Goal: Task Accomplishment & Management: Manage account settings

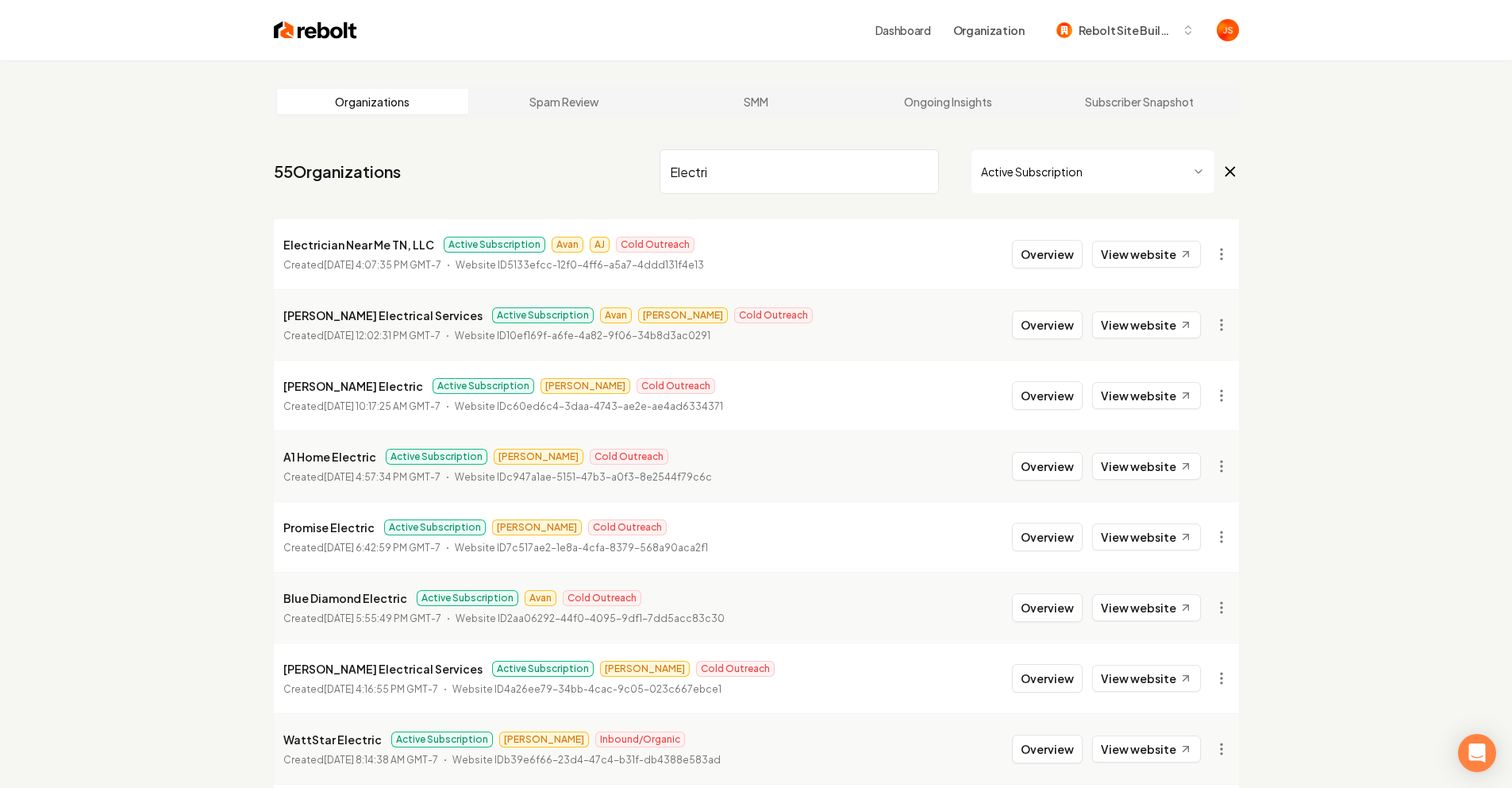
click at [561, 178] on nav "55 Organizations Electri Active Subscription" at bounding box center [756, 178] width 965 height 70
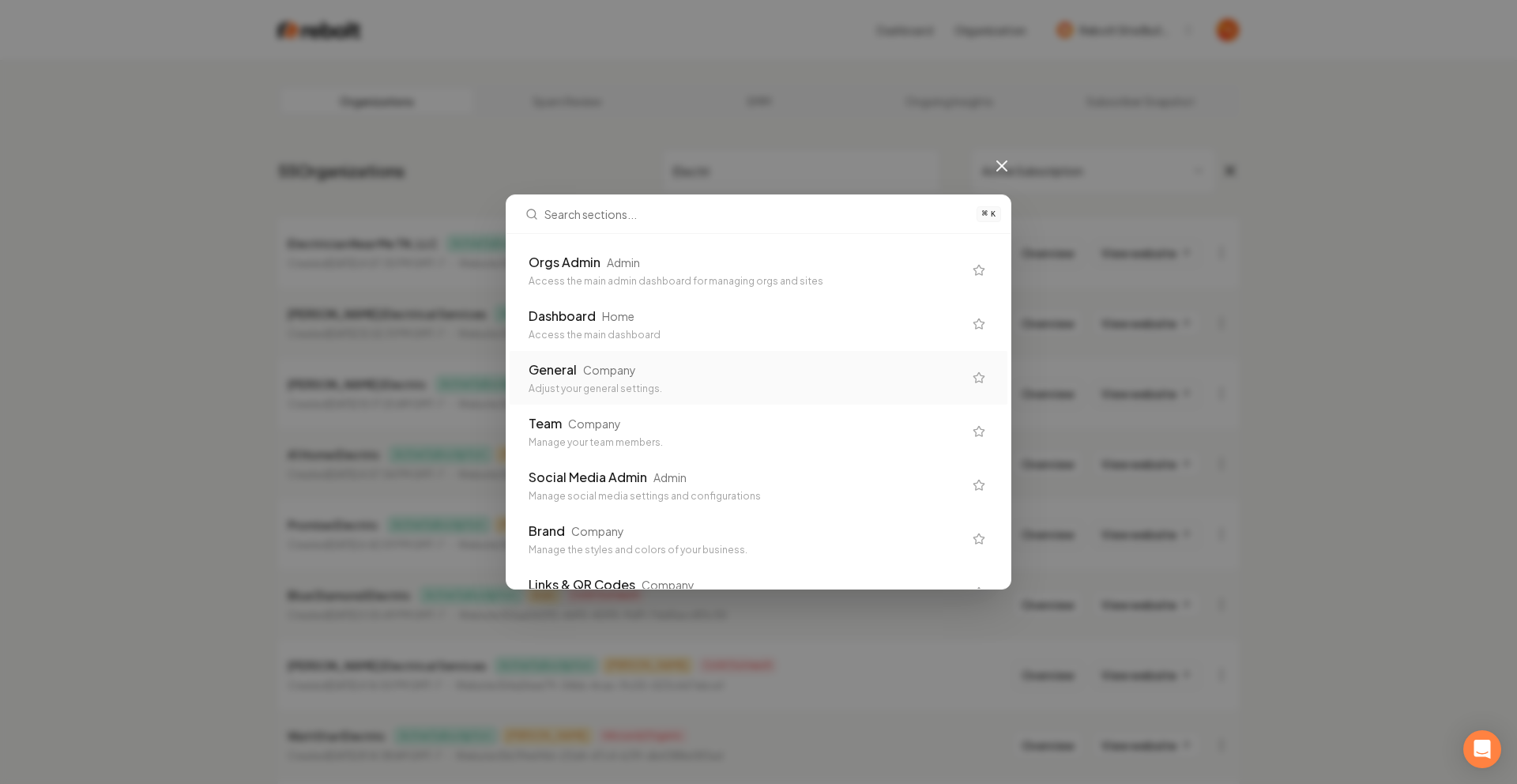
click at [566, 374] on div "General" at bounding box center [553, 370] width 48 height 19
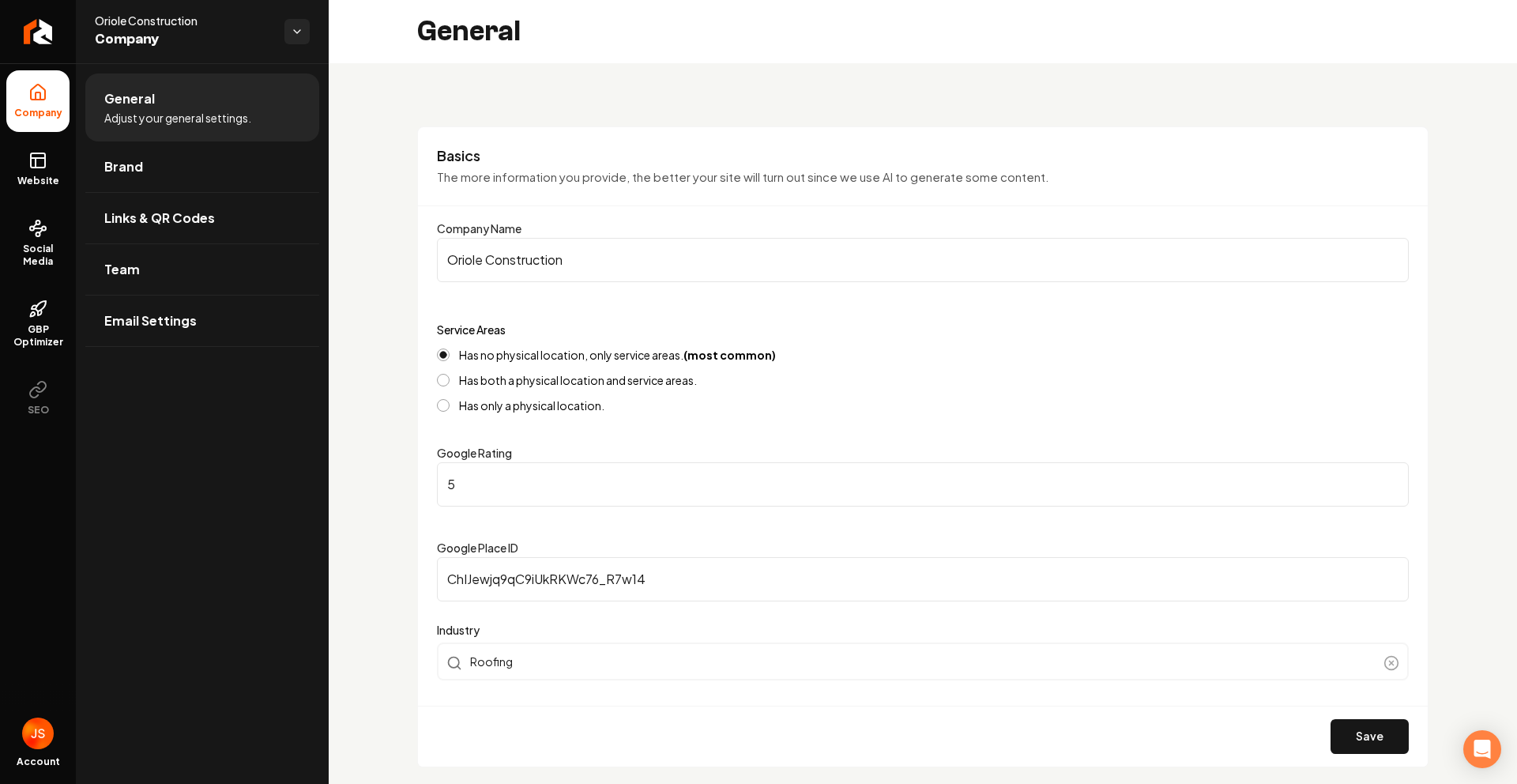
click at [95, 120] on li "General Adjust your general settings." at bounding box center [203, 108] width 234 height 68
click at [45, 25] on icon "Return to dashboard" at bounding box center [38, 31] width 25 height 25
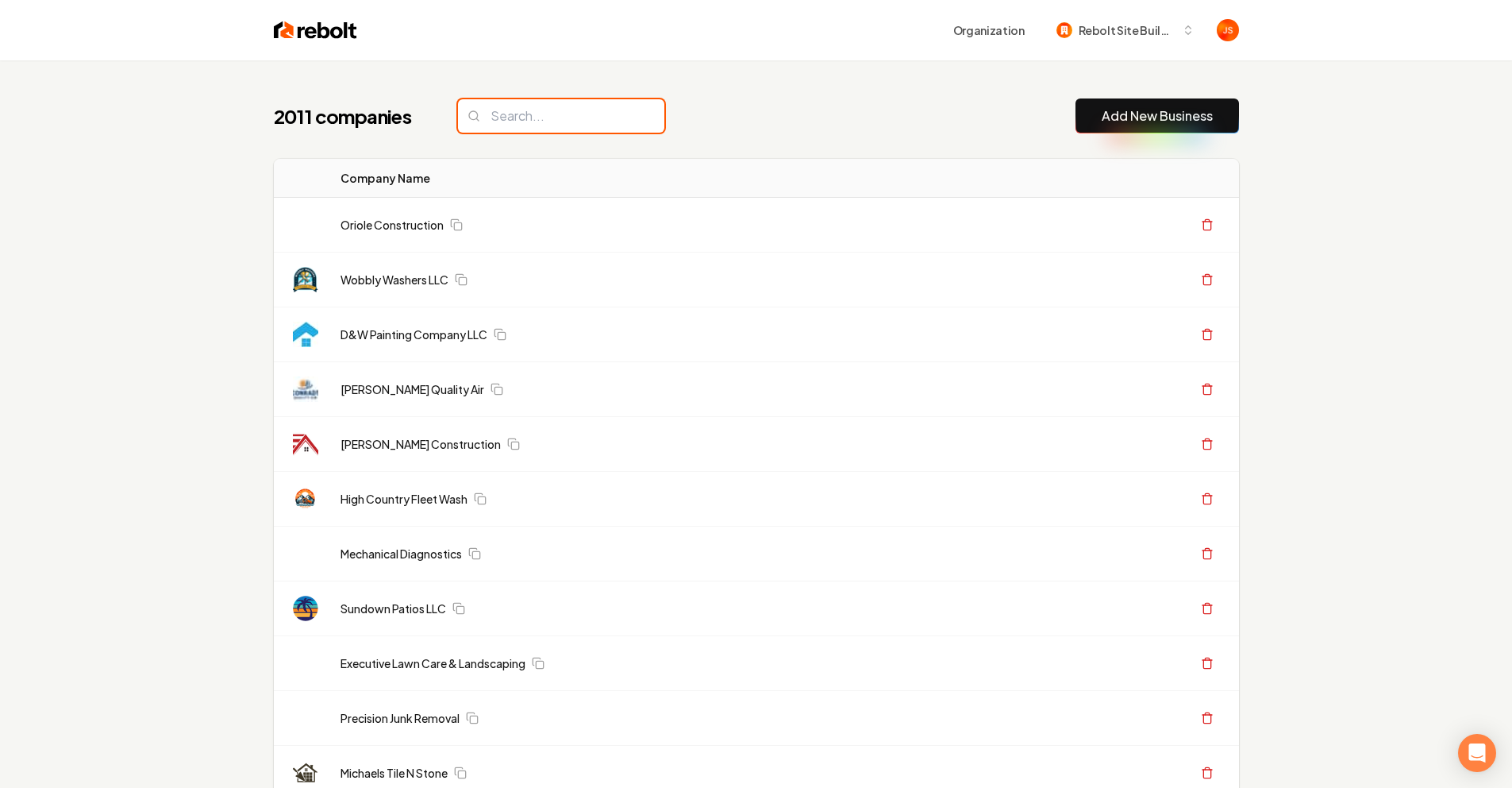
click at [578, 112] on input "search" at bounding box center [560, 116] width 206 height 33
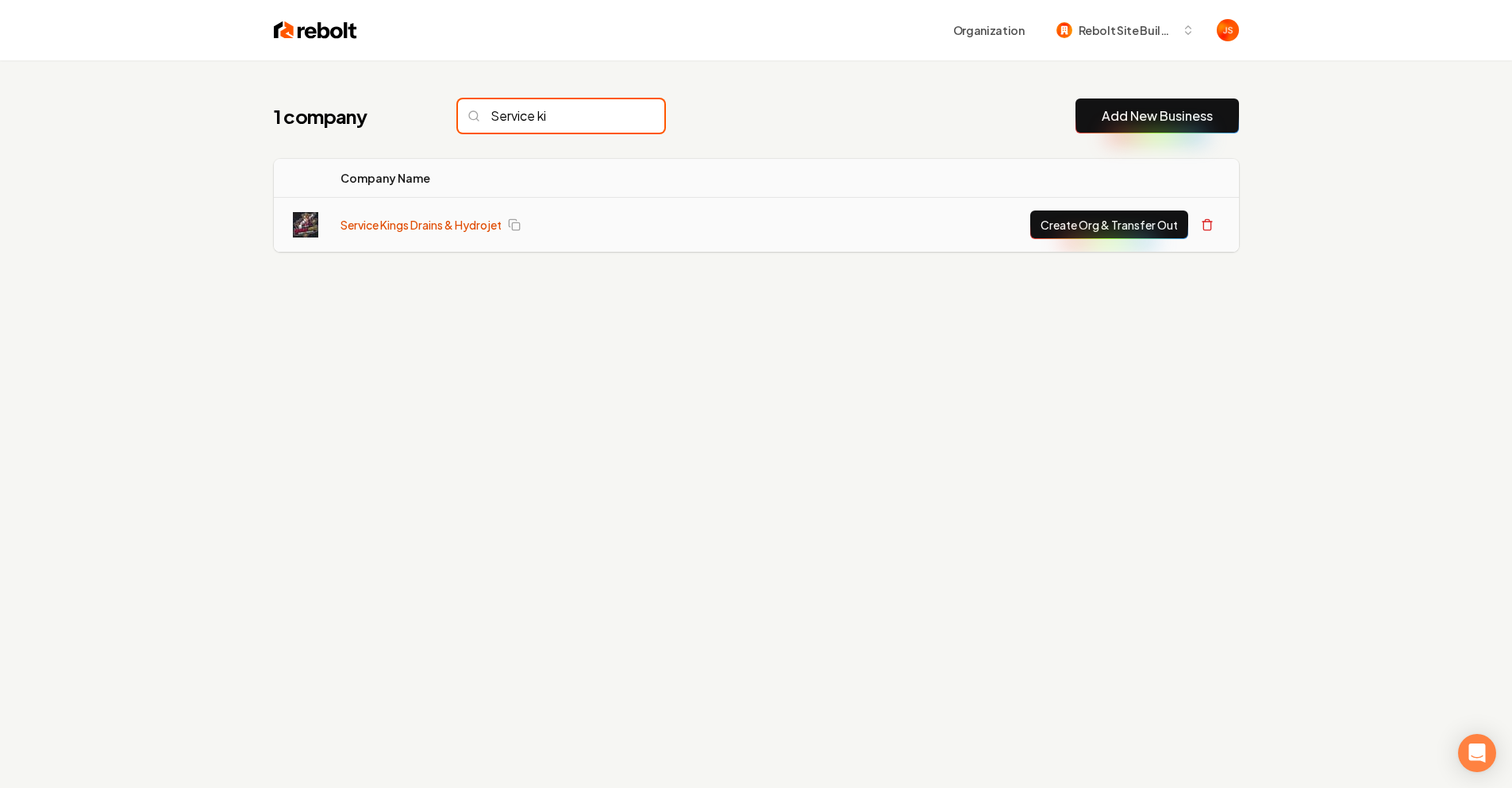
type input "Service ki"
click at [431, 230] on link "Service Kings Drains & Hydrojet" at bounding box center [421, 225] width 161 height 16
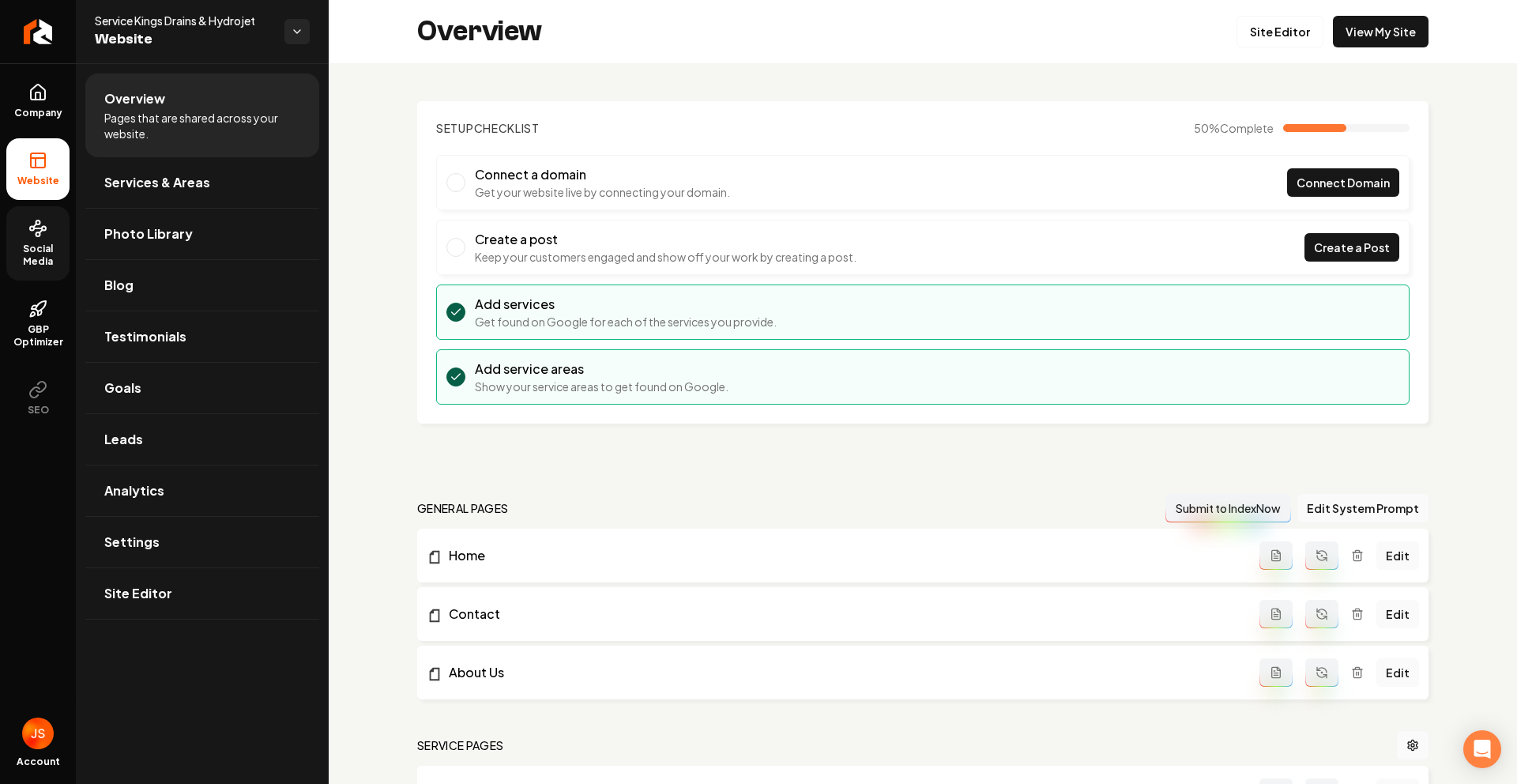
click at [45, 238] on link "Social Media" at bounding box center [38, 243] width 63 height 74
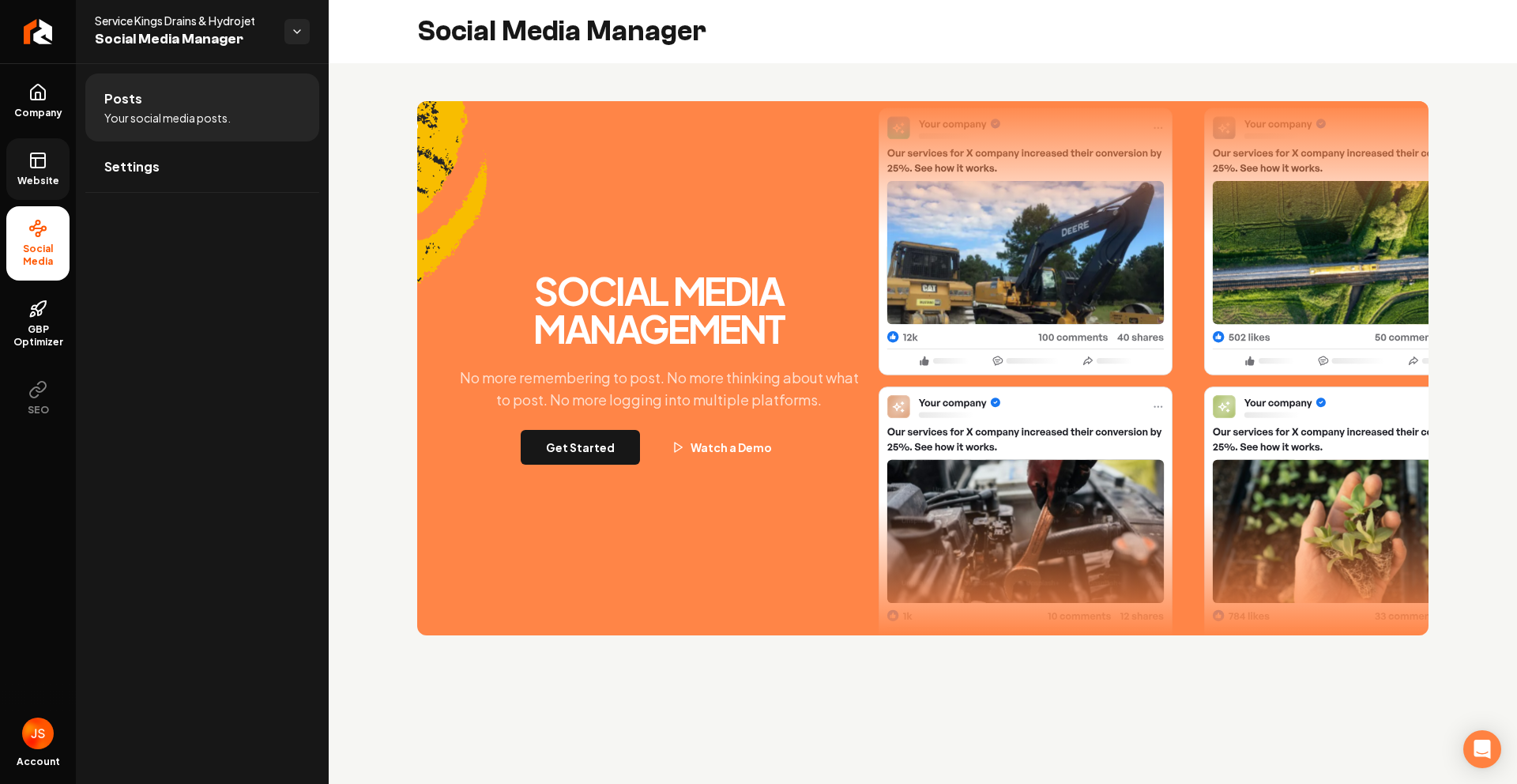
click at [21, 163] on link "Website" at bounding box center [38, 169] width 63 height 61
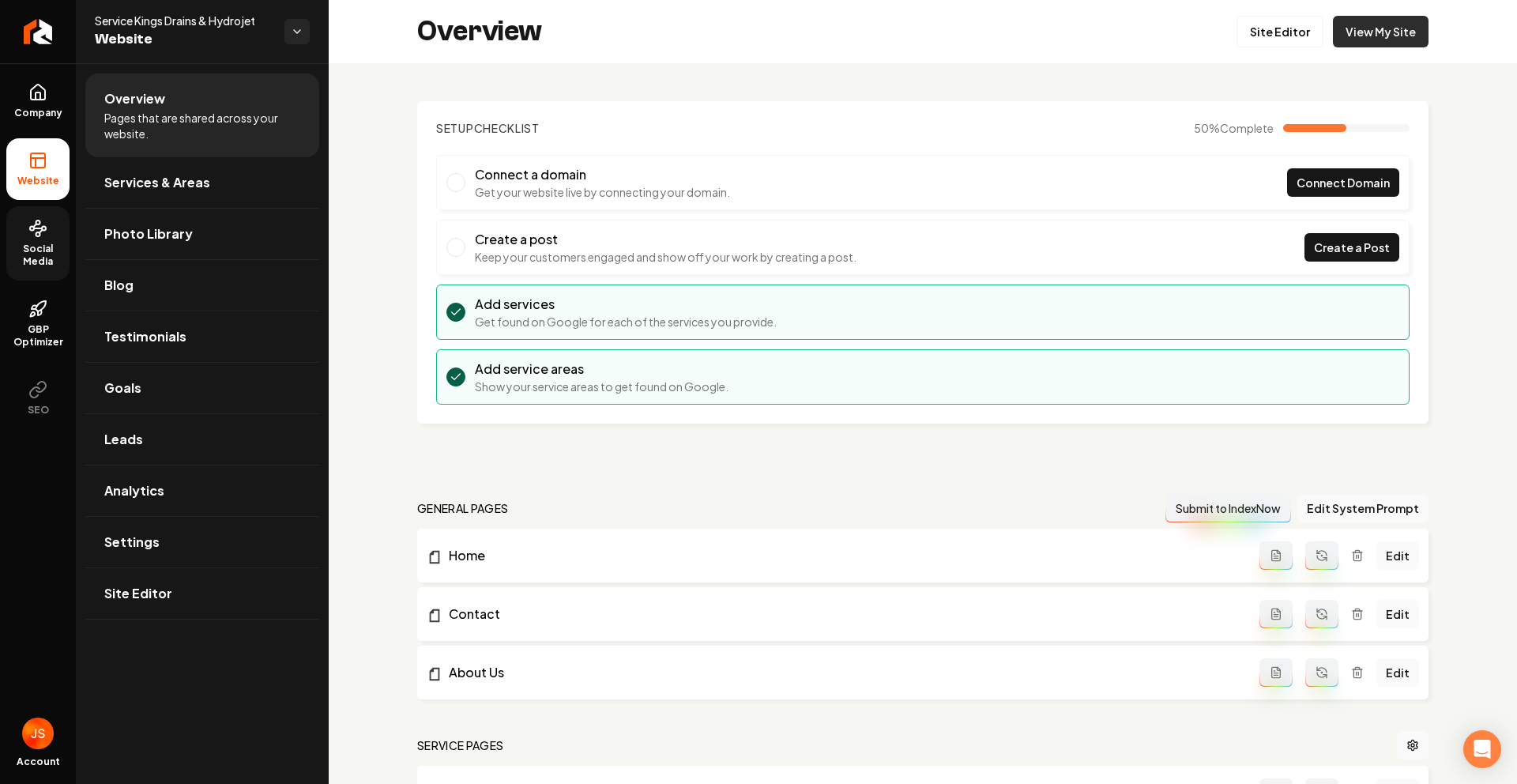
click at [1370, 37] on link "View My Site" at bounding box center [1381, 31] width 95 height 31
click at [8, 34] on link "Return to dashboard" at bounding box center [38, 31] width 76 height 63
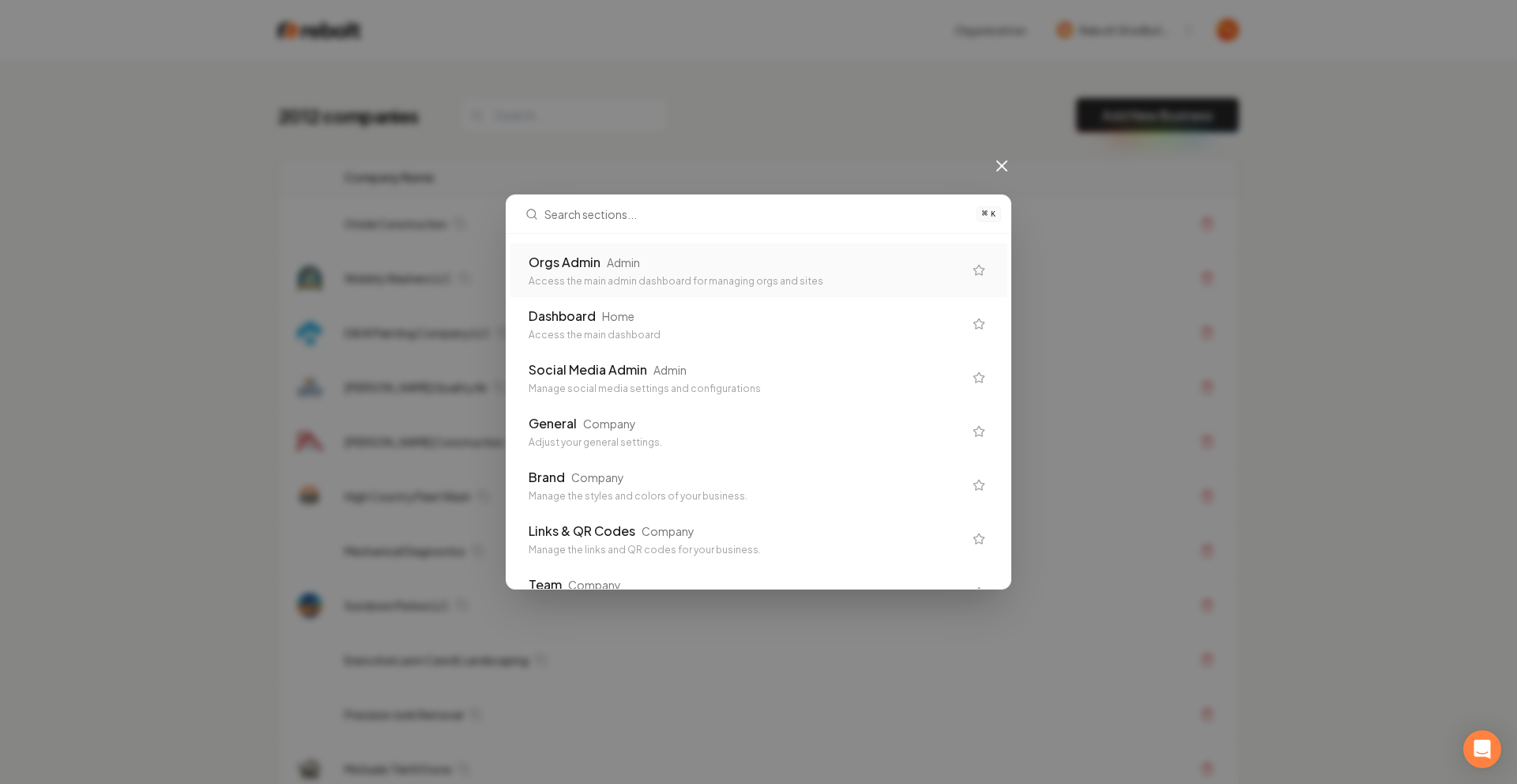
click at [569, 266] on div "Orgs Admin" at bounding box center [565, 262] width 72 height 19
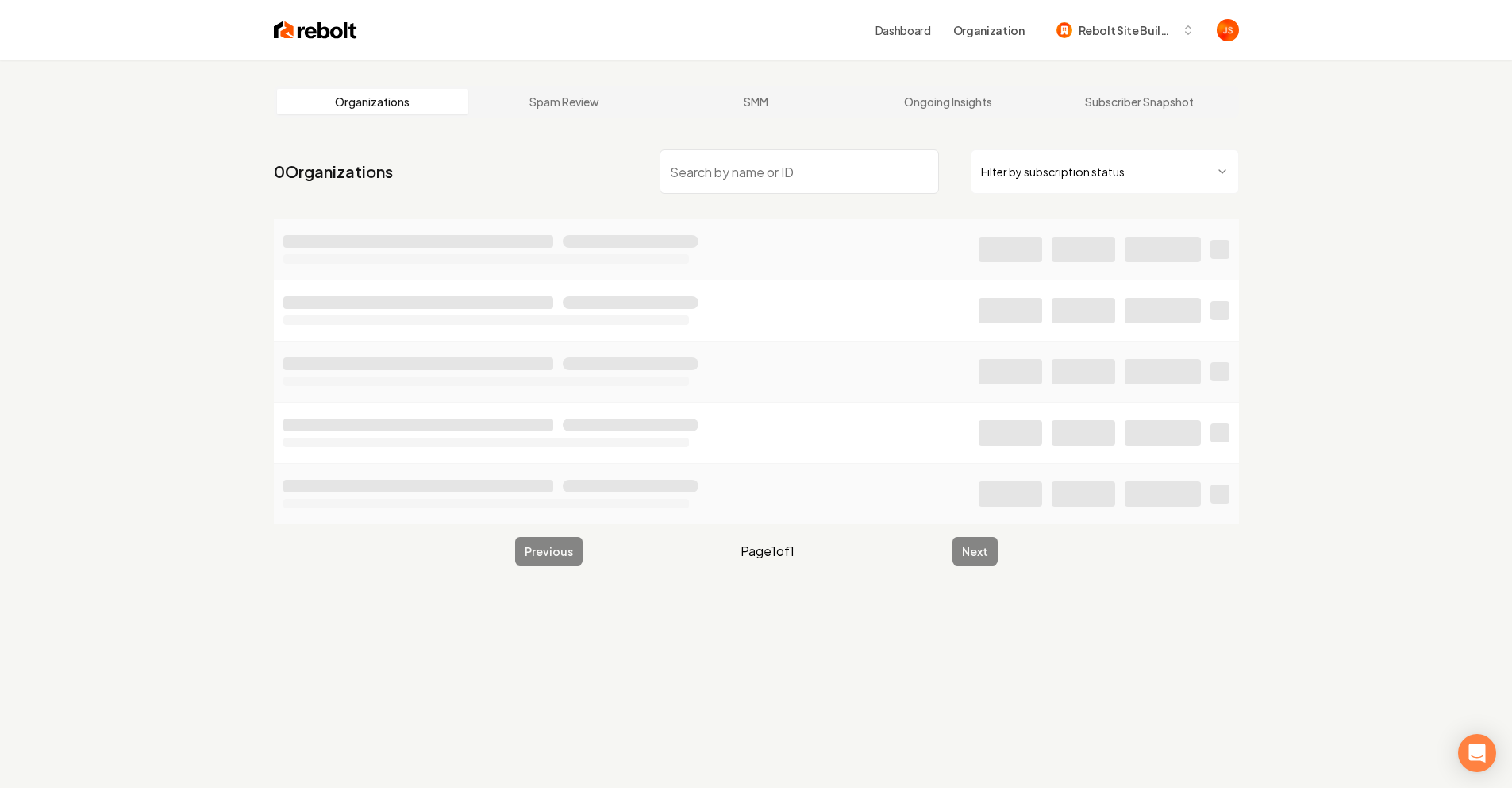
click at [728, 192] on input "search" at bounding box center [799, 171] width 279 height 45
click at [1052, 160] on html "Dashboard Organization Rebolt Site Builder Organizations Spam Review SMM Ongoin…" at bounding box center [756, 394] width 1512 height 788
drag, startPoint x: 886, startPoint y: 194, endPoint x: 870, endPoint y: 184, distance: 18.9
click at [884, 193] on nav "2947 Organizations Active Subscription" at bounding box center [756, 178] width 965 height 70
click at [861, 178] on input "search" at bounding box center [799, 171] width 279 height 45
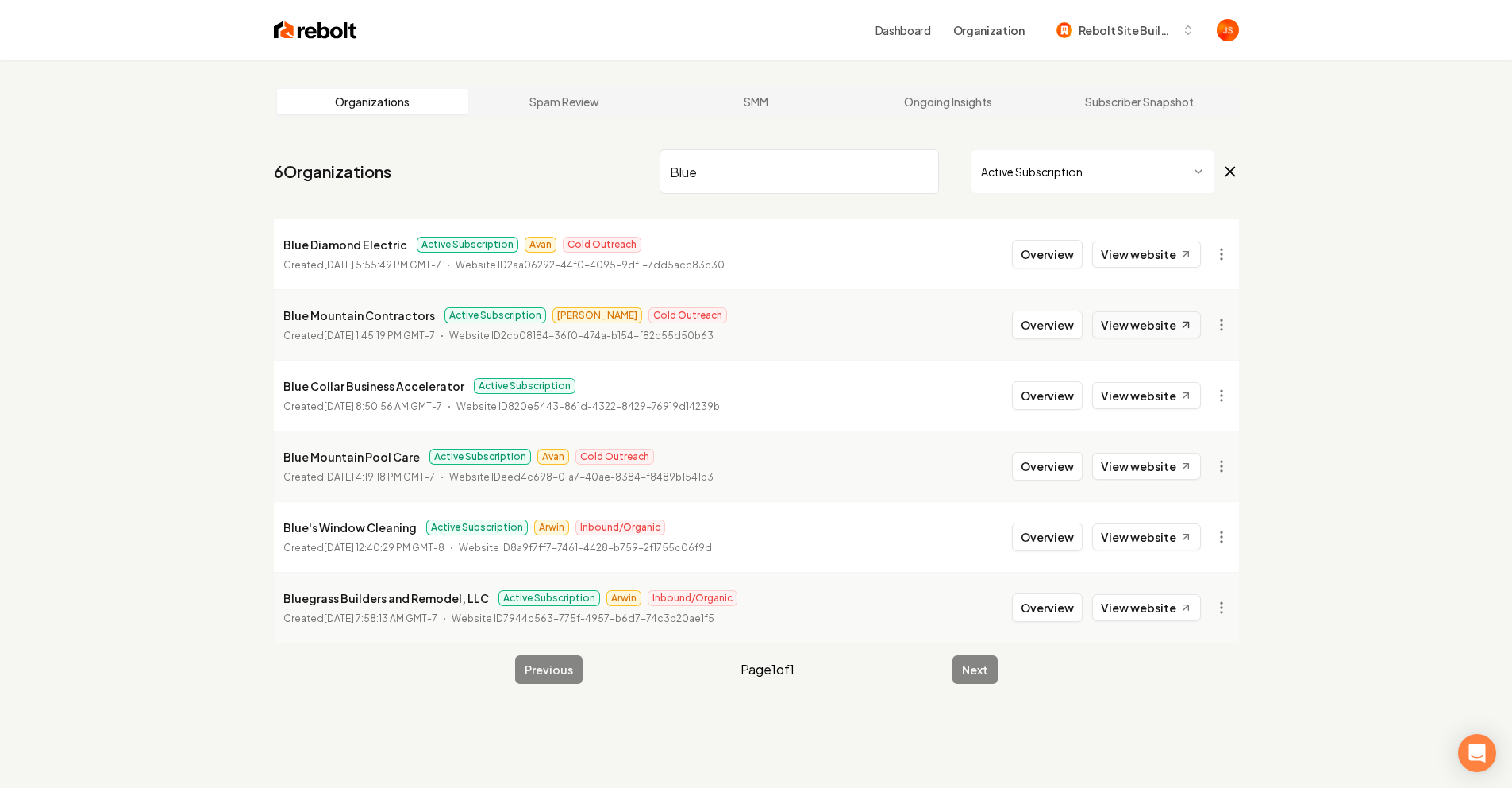
type input "Blue"
click at [1045, 322] on button "Overview" at bounding box center [1047, 324] width 70 height 29
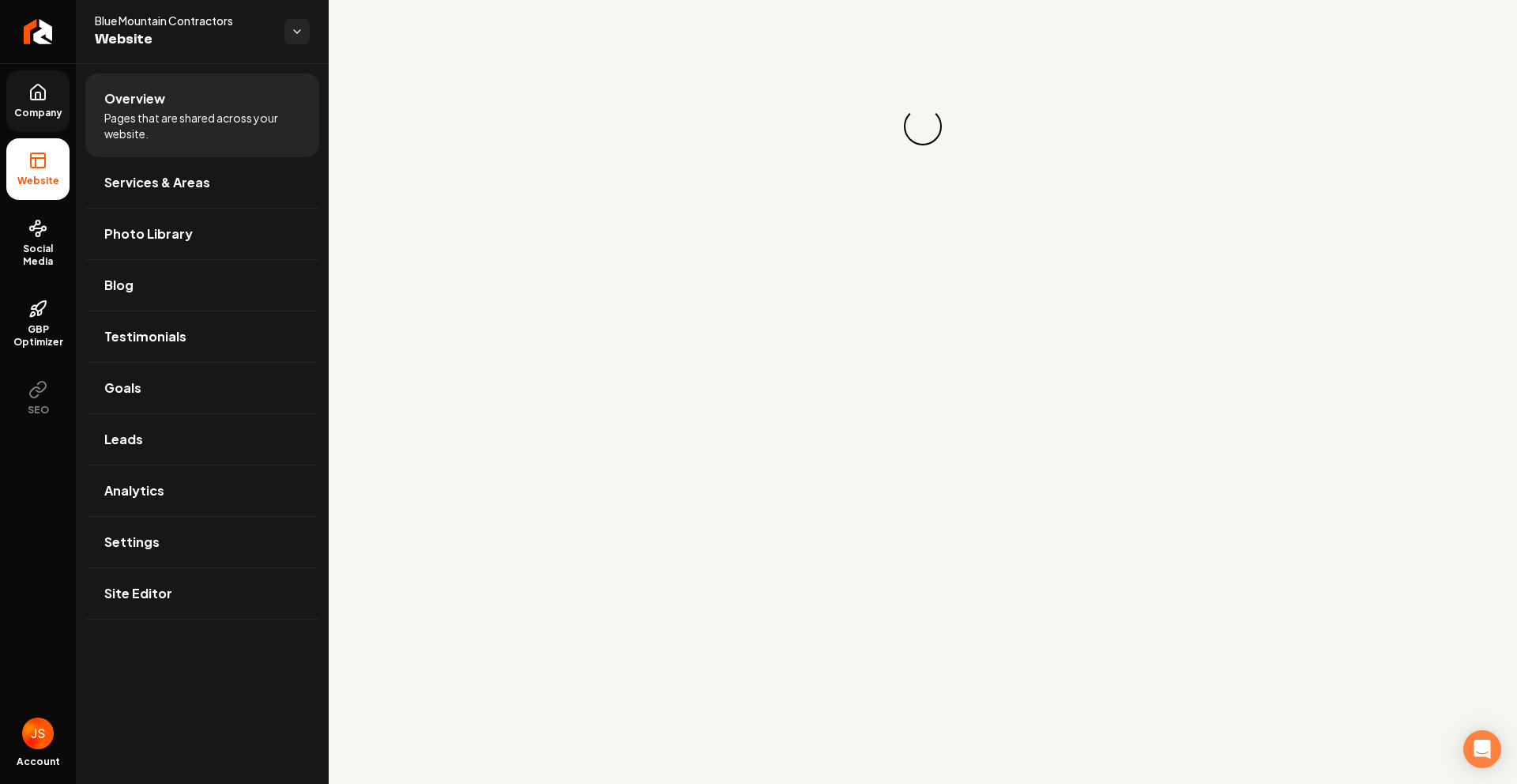
click at [31, 95] on icon at bounding box center [38, 93] width 19 height 19
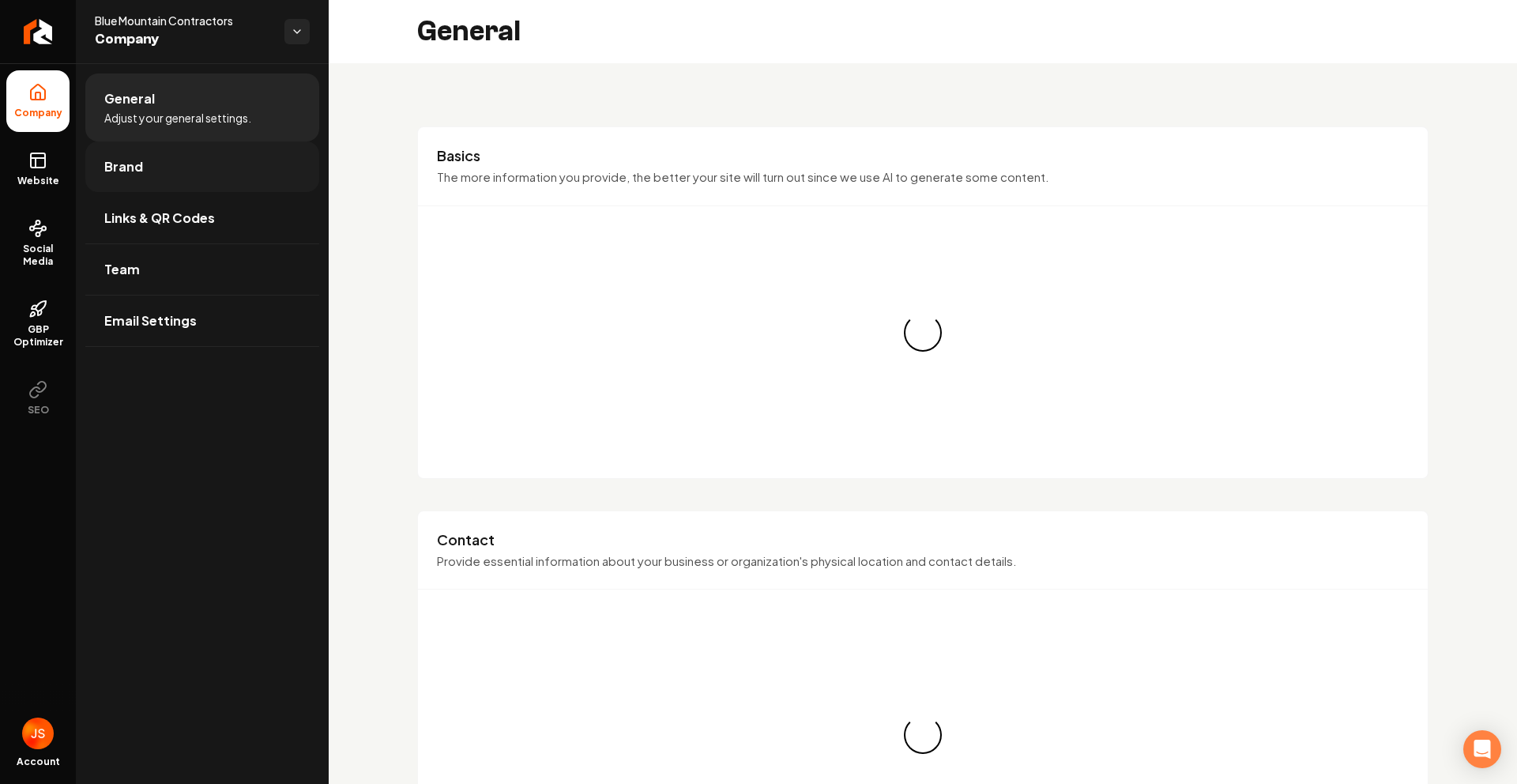
click at [176, 184] on link "Brand" at bounding box center [203, 167] width 234 height 51
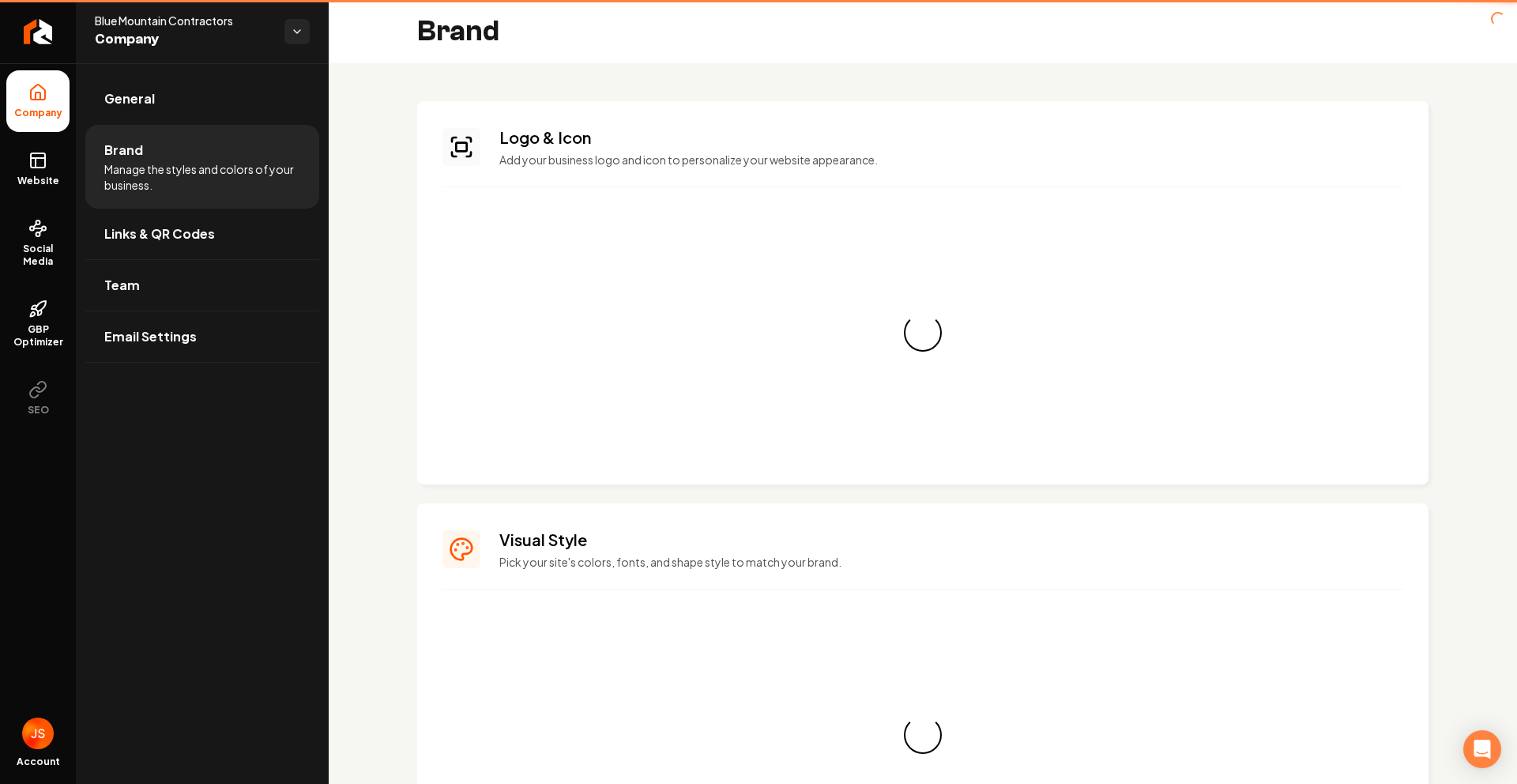
click at [182, 201] on li "Brand Manage the styles and colors of your business." at bounding box center [203, 167] width 234 height 84
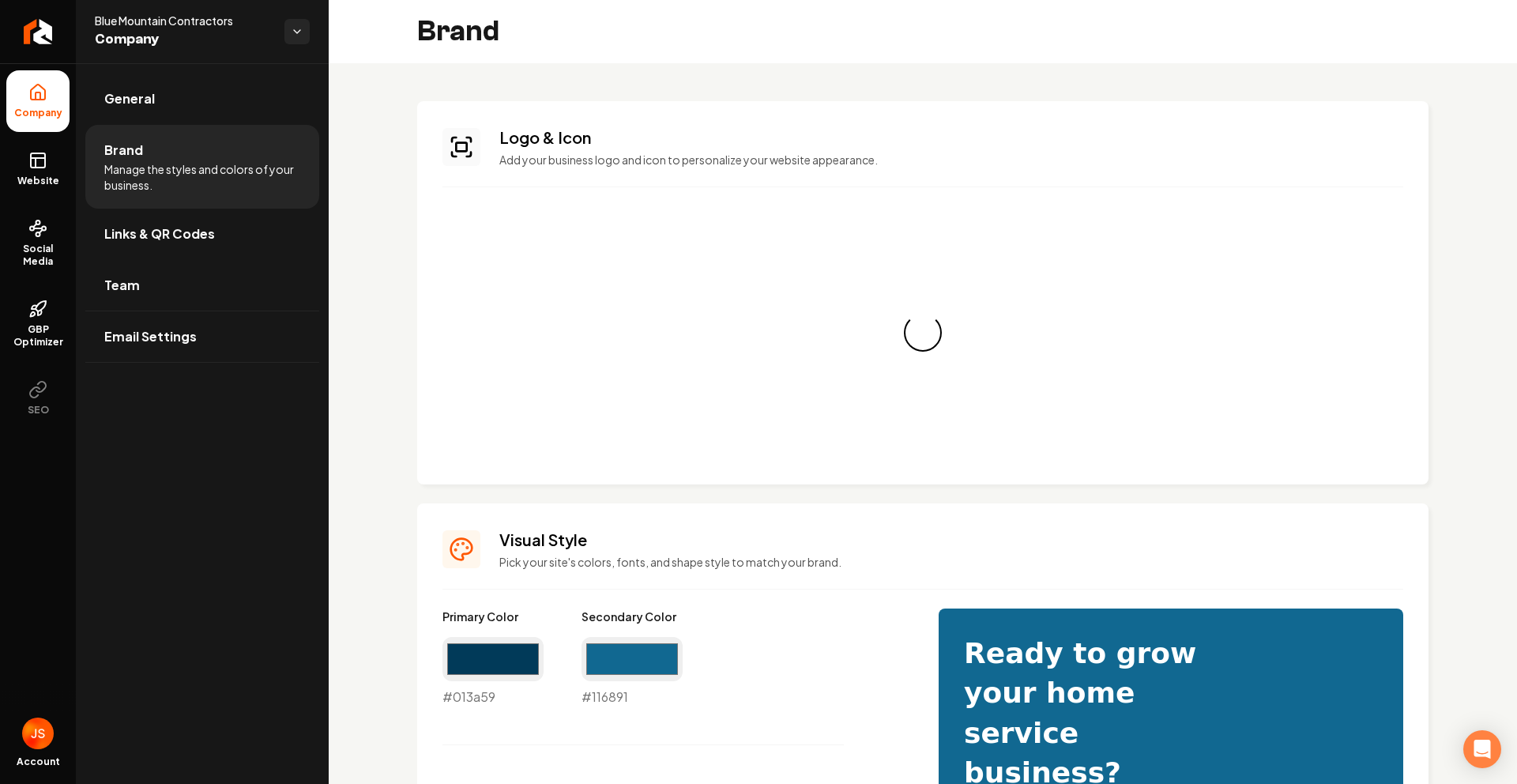
drag, startPoint x: 175, startPoint y: 232, endPoint x: 315, endPoint y: 229, distance: 140.0
click at [174, 232] on span "Links & QR Codes" at bounding box center [159, 234] width 111 height 19
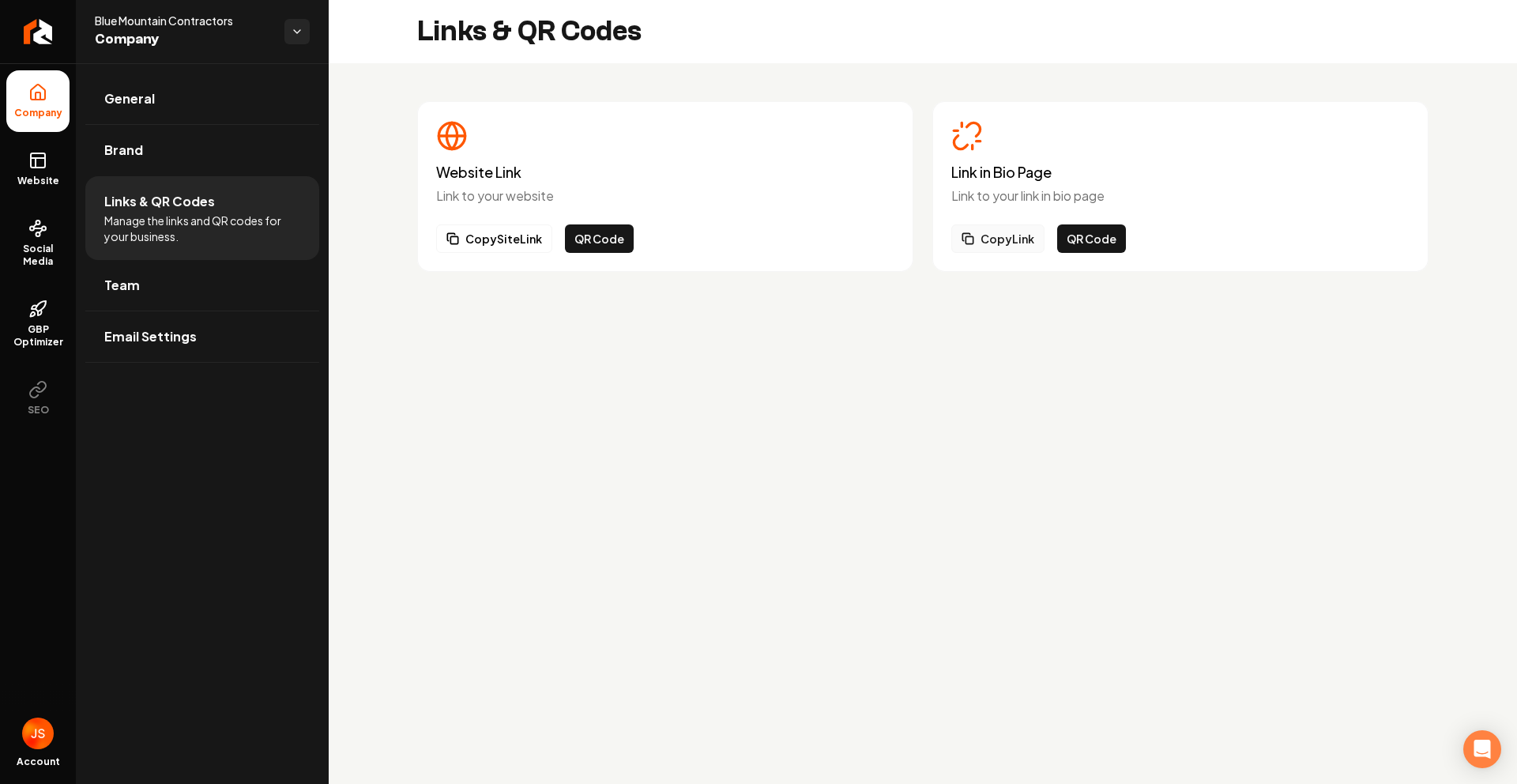
click at [1005, 240] on button "Copy Link" at bounding box center [998, 239] width 94 height 29
click at [34, 164] on icon at bounding box center [38, 161] width 19 height 19
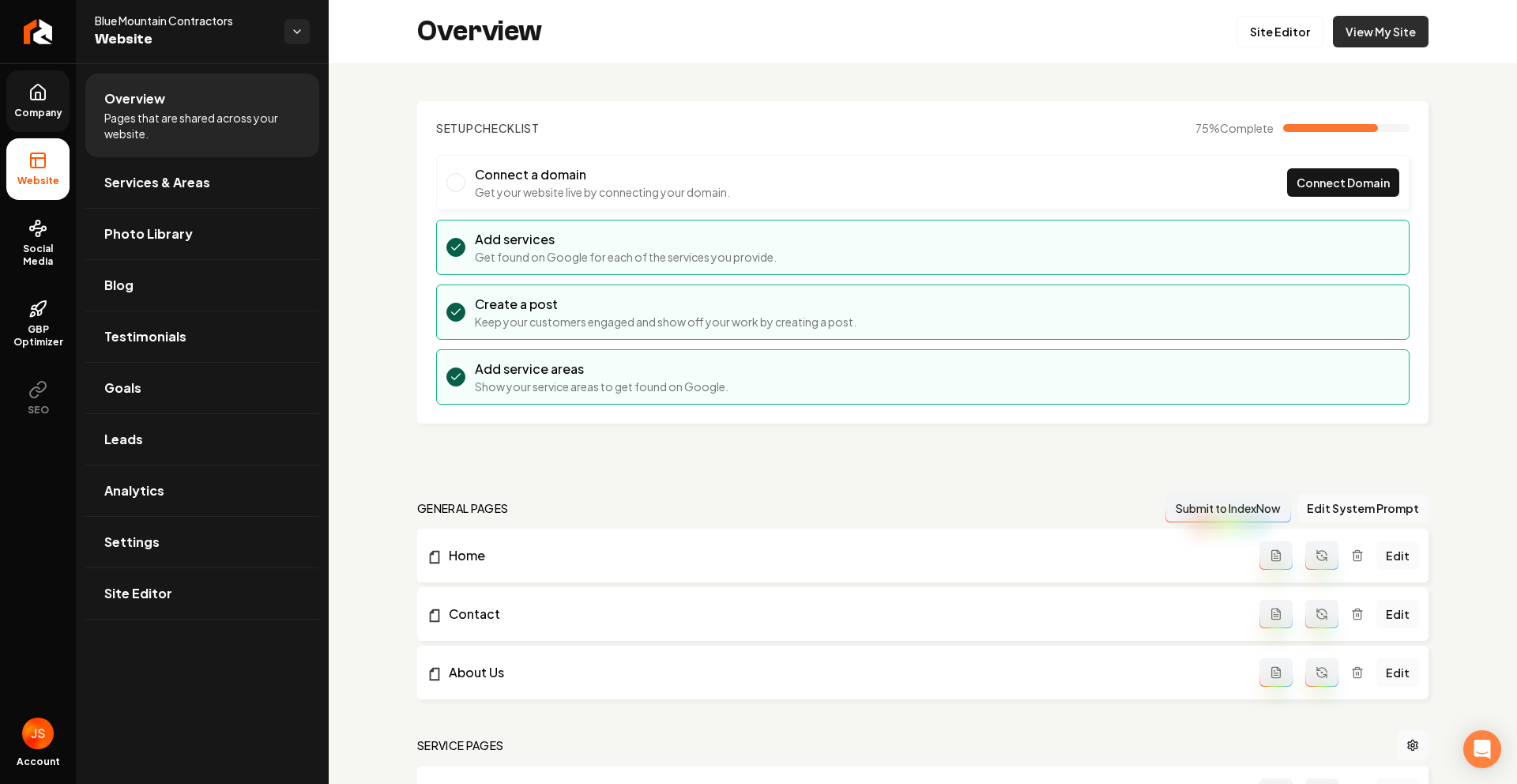
click at [1338, 17] on link "View My Site" at bounding box center [1381, 31] width 95 height 31
click at [1297, 34] on link "Site Editor" at bounding box center [1279, 31] width 87 height 31
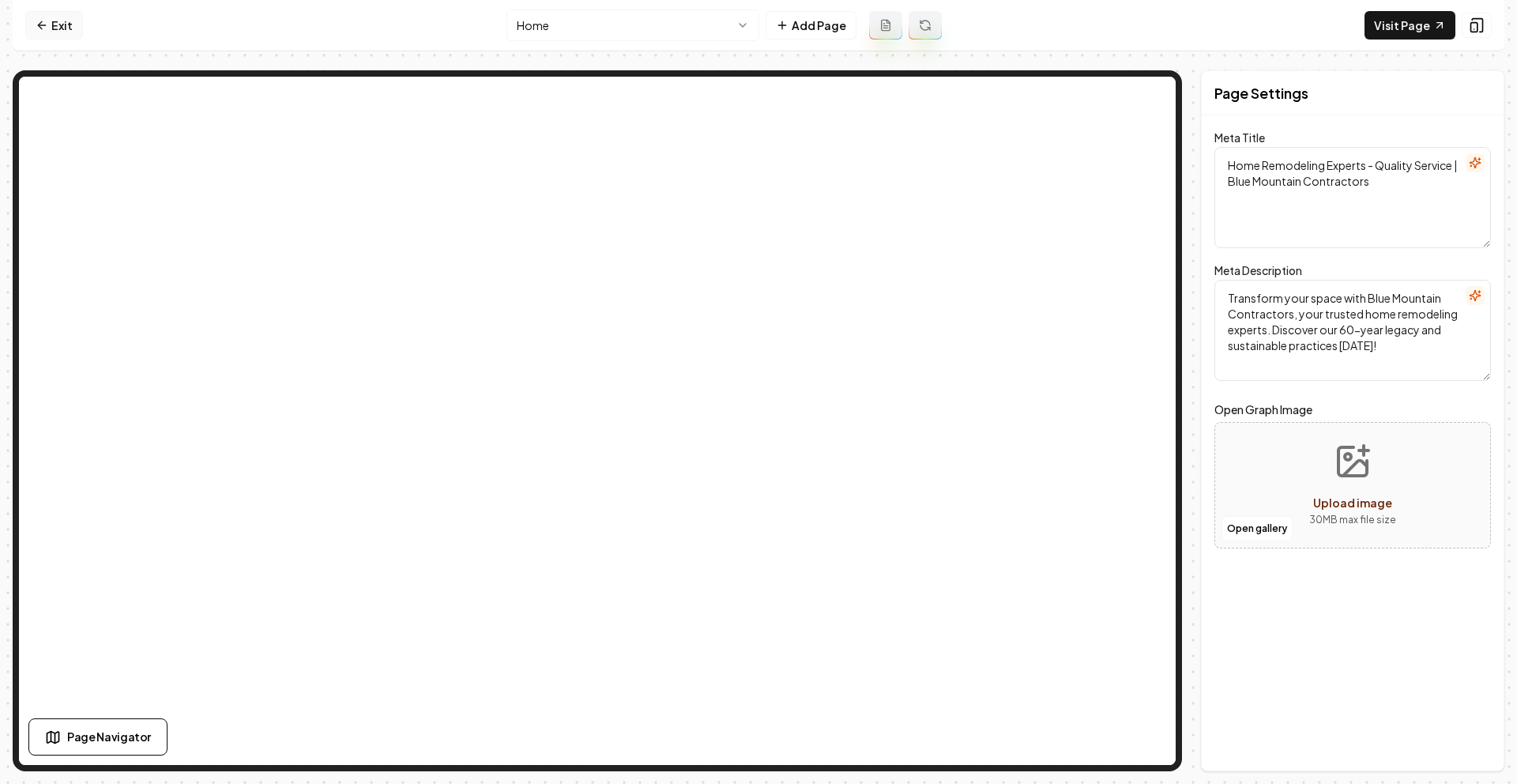
click at [52, 33] on link "Exit" at bounding box center [54, 25] width 58 height 29
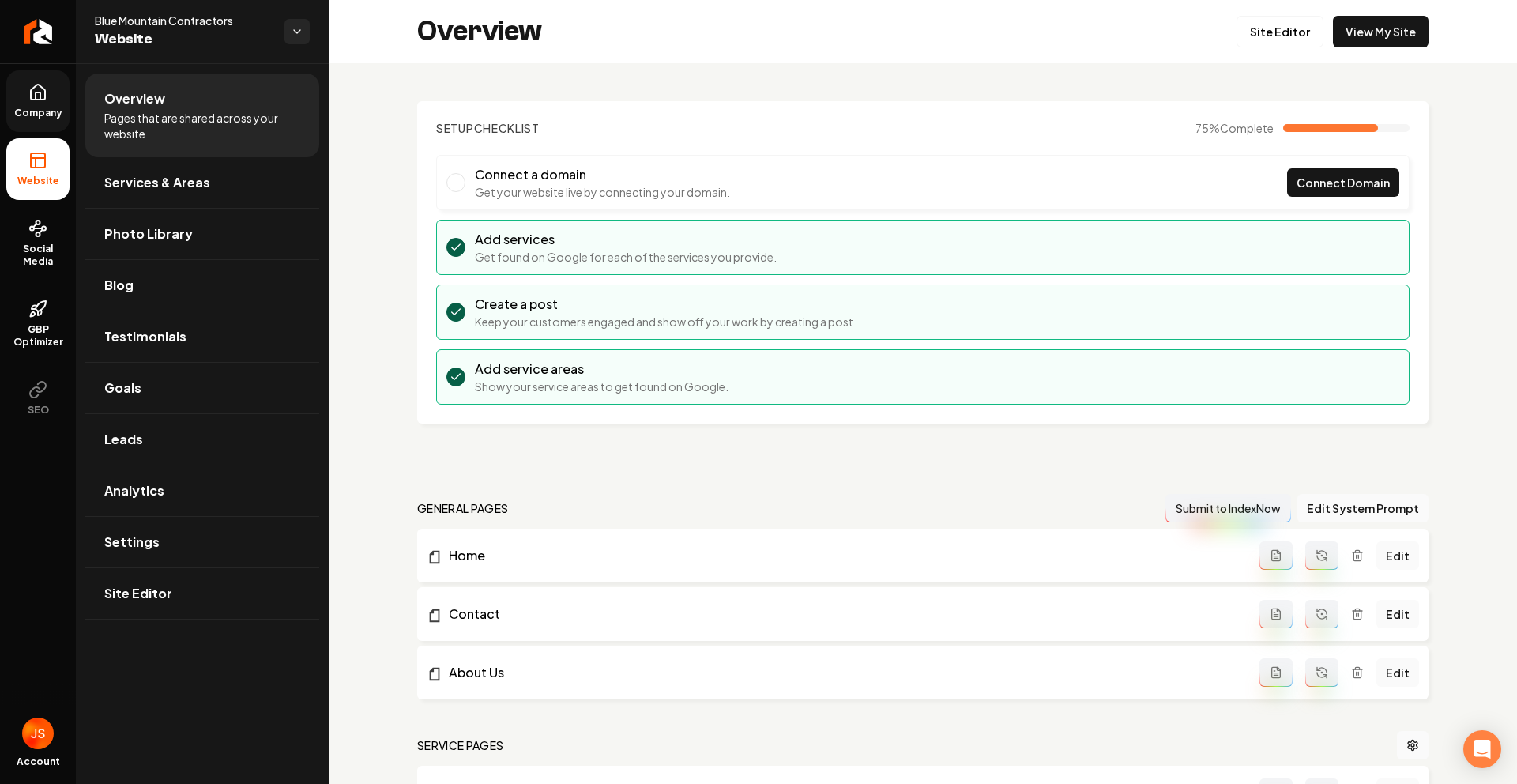
click at [33, 101] on icon at bounding box center [38, 93] width 19 height 19
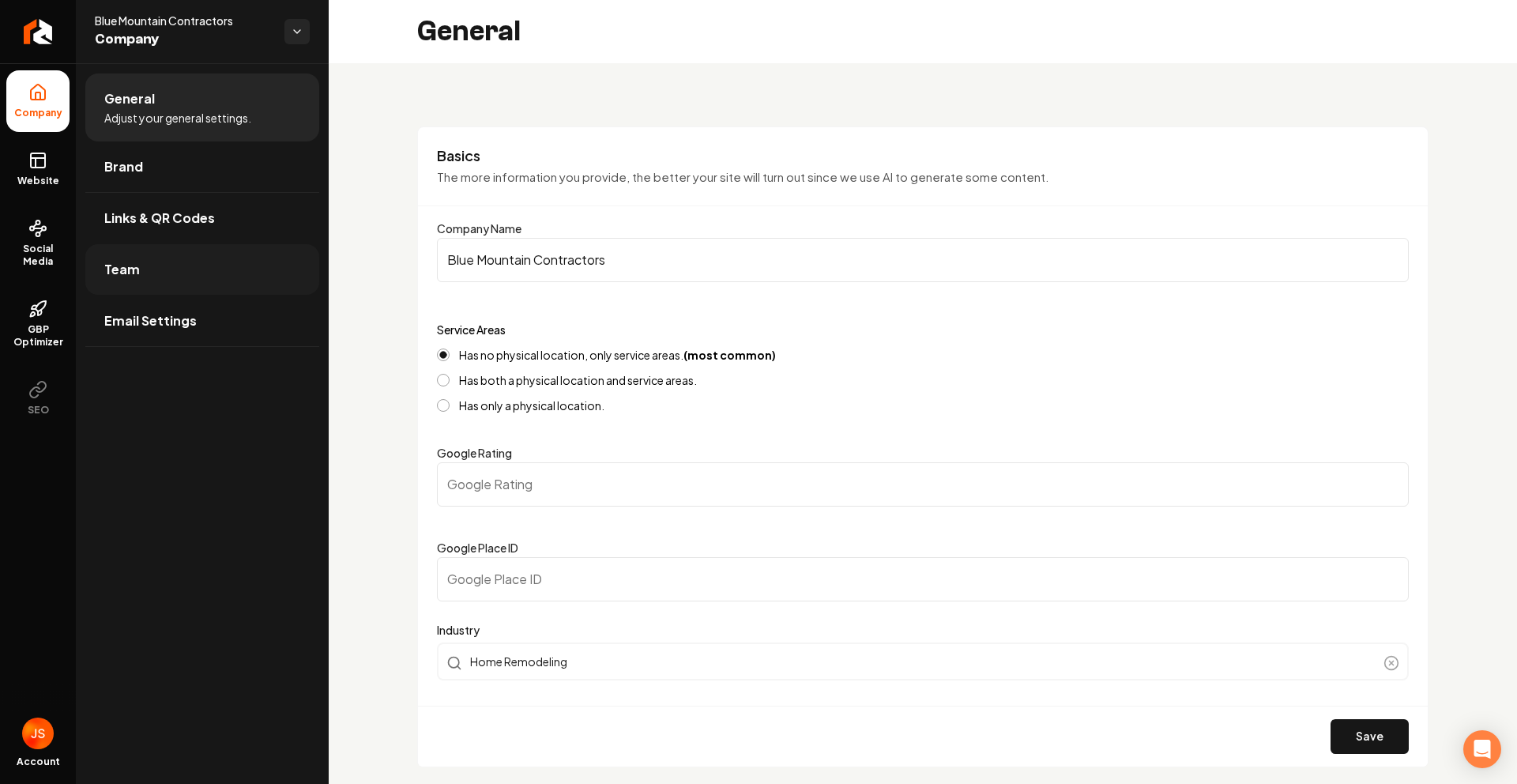
click at [167, 274] on link "Team" at bounding box center [203, 269] width 234 height 51
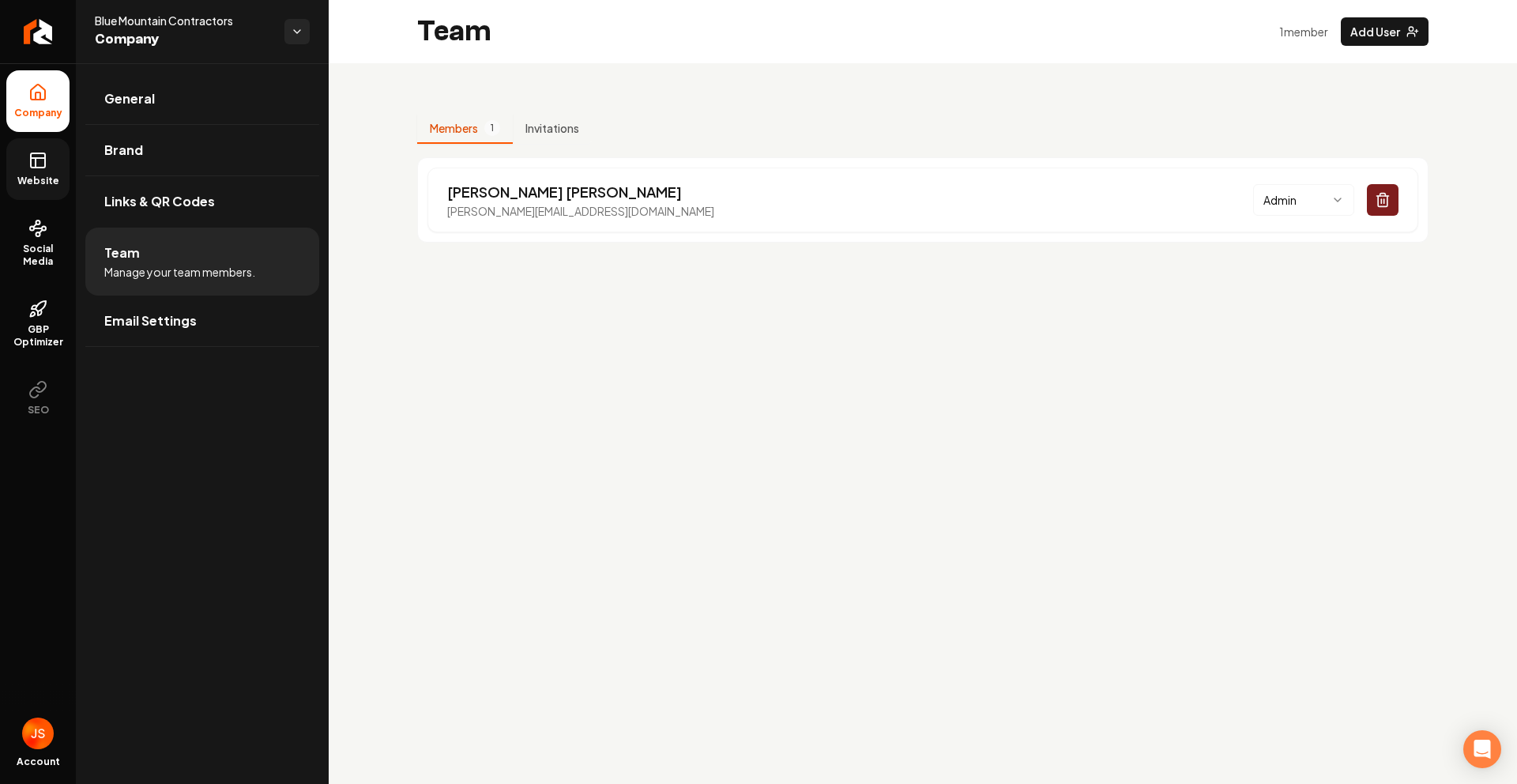
click at [53, 171] on link "Website" at bounding box center [38, 169] width 63 height 61
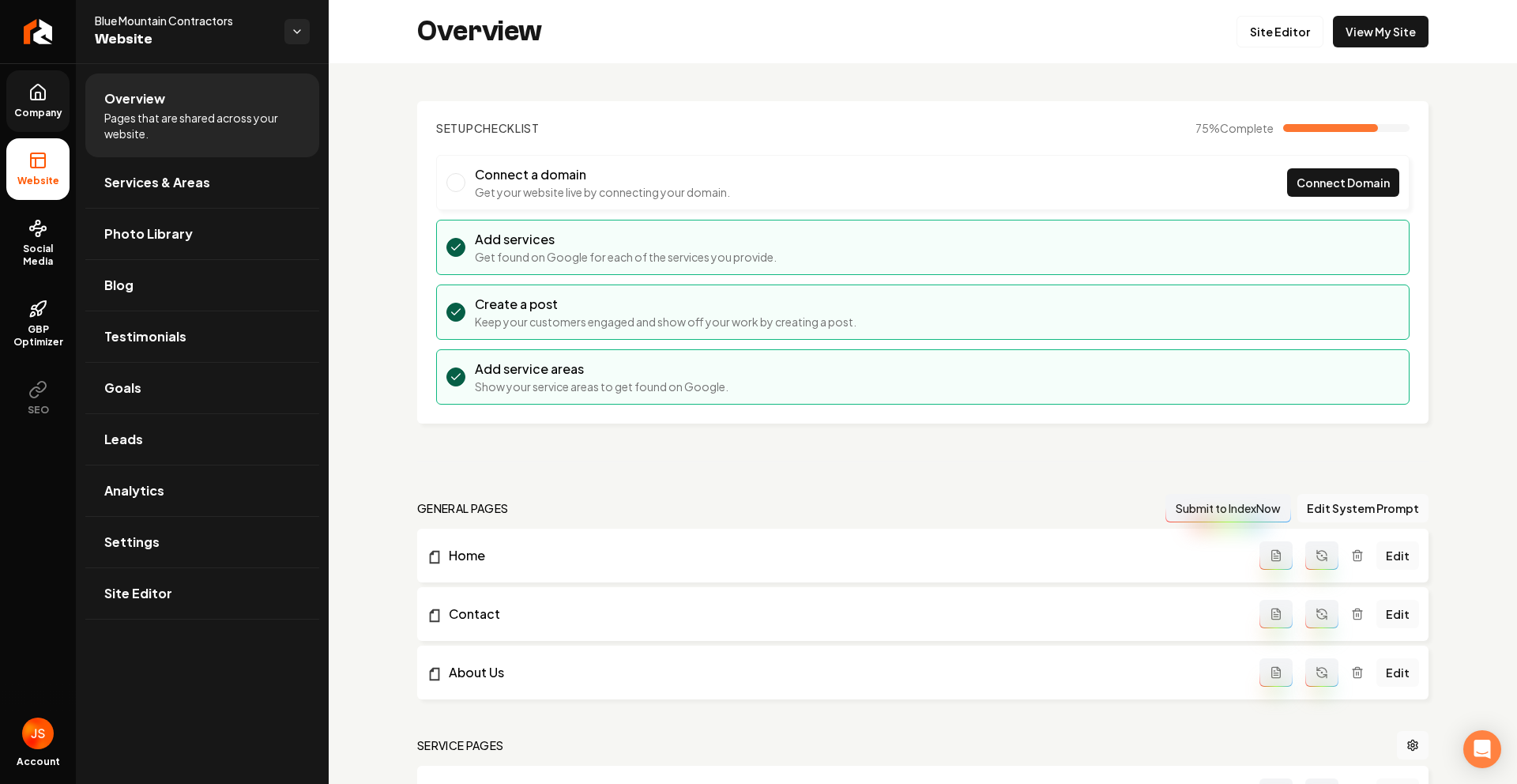
click at [40, 115] on span "Company" at bounding box center [38, 113] width 61 height 12
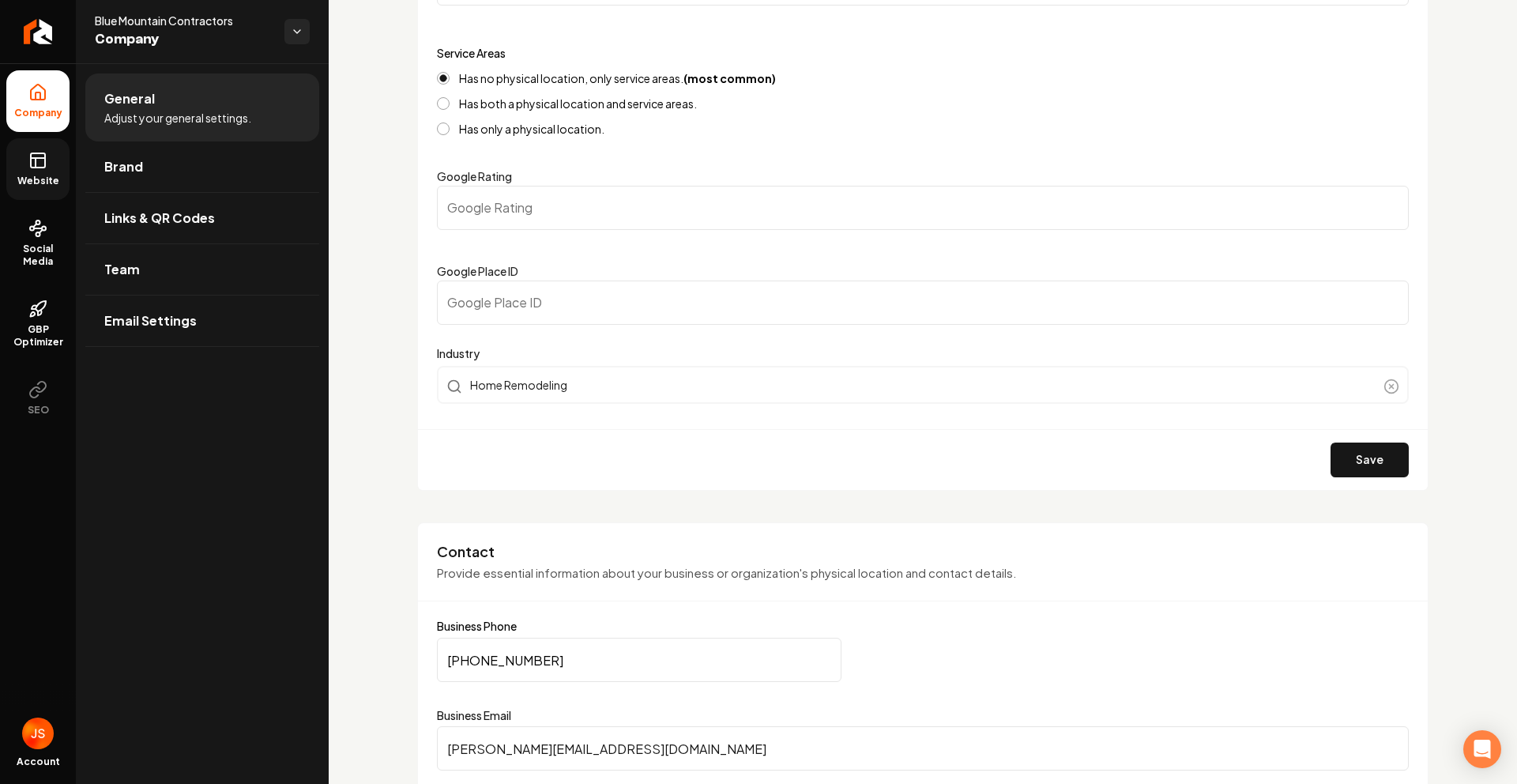
scroll to position [303, 0]
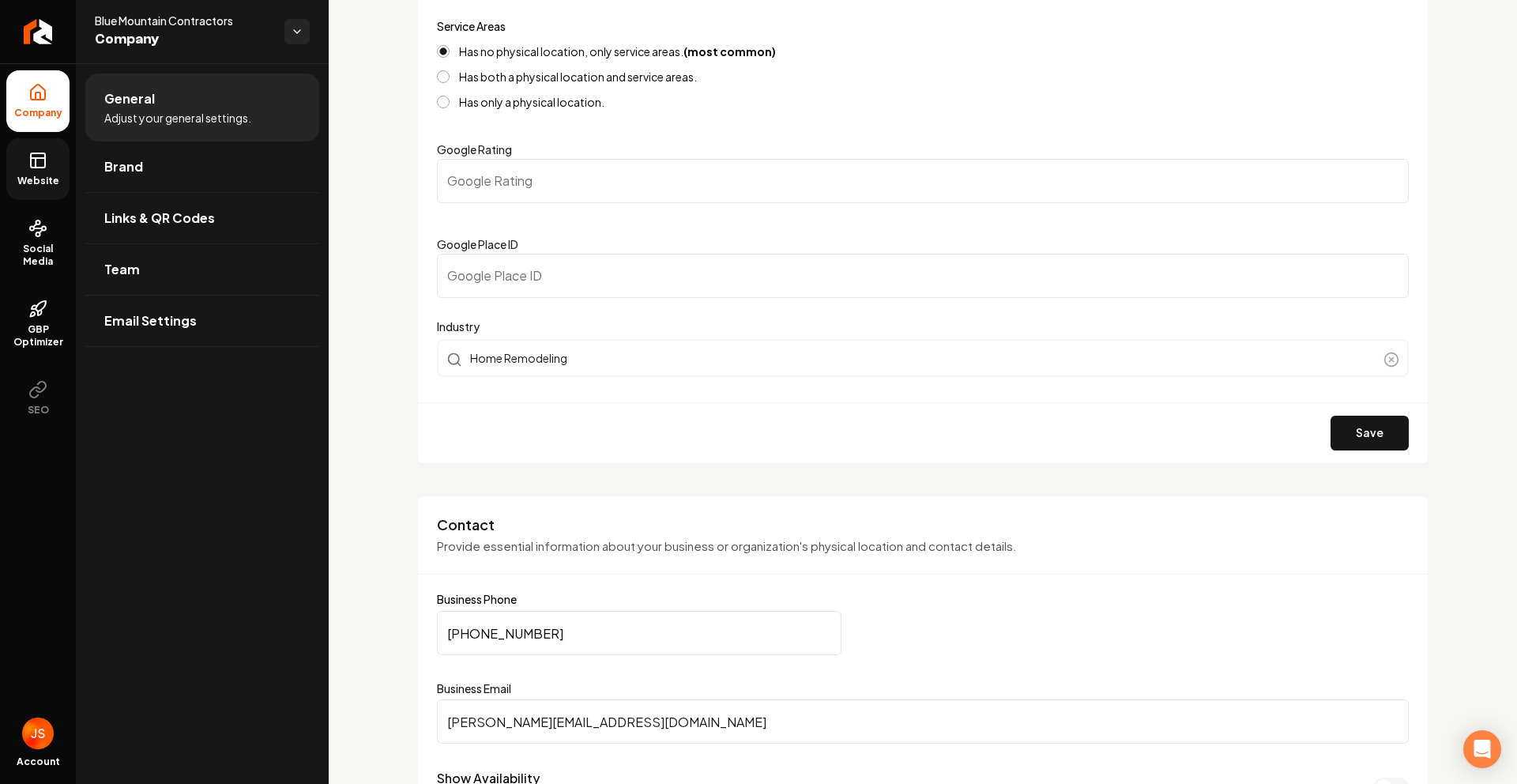
click at [510, 266] on input "Google Place ID" at bounding box center [923, 275] width 972 height 45
click at [10, 45] on link "Return to dashboard" at bounding box center [38, 31] width 76 height 63
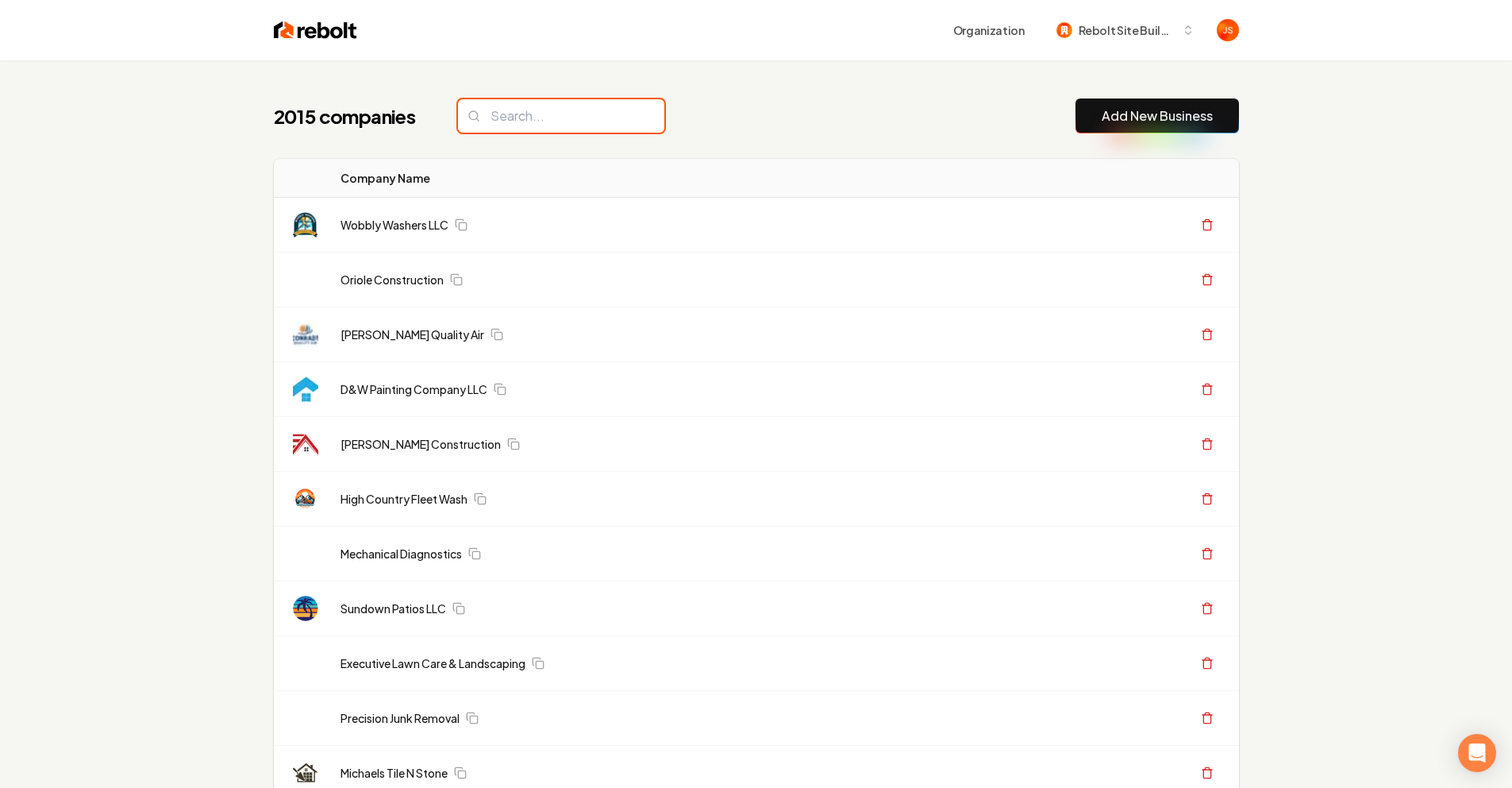
click at [514, 125] on input "search" at bounding box center [560, 116] width 206 height 33
click at [514, 119] on input "search" at bounding box center [560, 116] width 206 height 33
click at [552, 122] on input "search" at bounding box center [560, 116] width 206 height 33
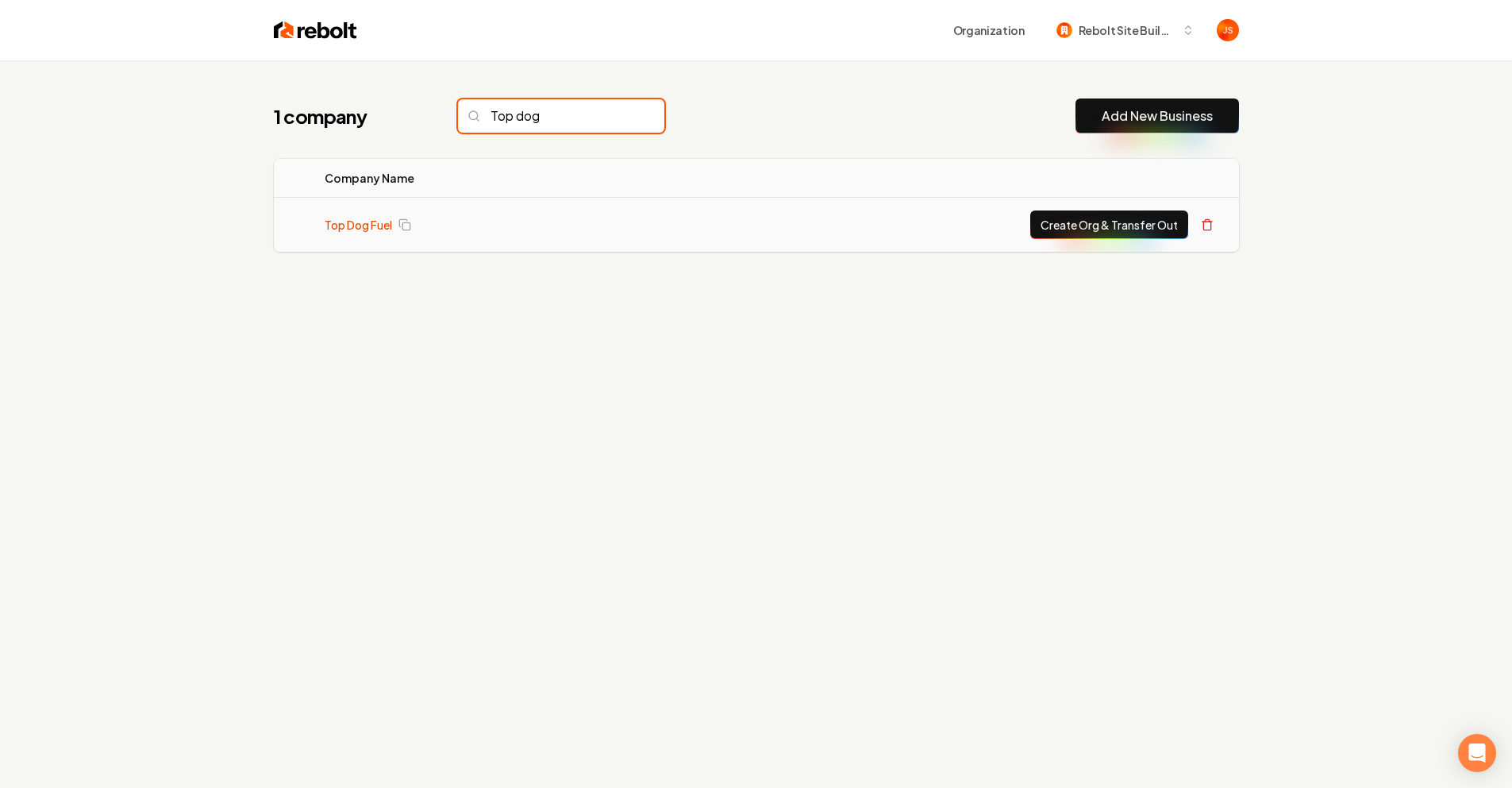
type input "Top dog"
click at [353, 225] on link "Top Dog Fuel" at bounding box center [358, 225] width 68 height 16
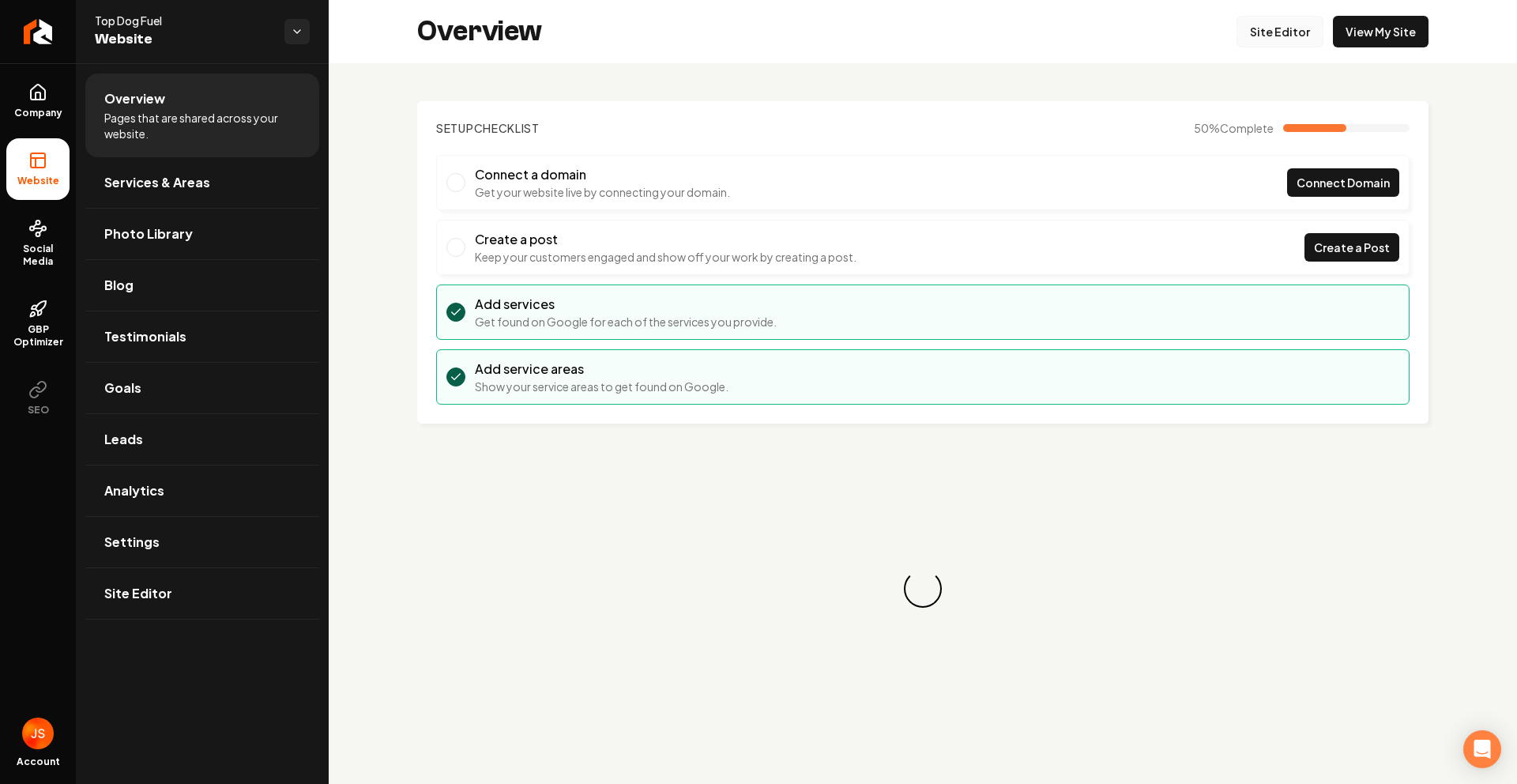
click at [1280, 36] on link "Site Editor" at bounding box center [1279, 31] width 87 height 31
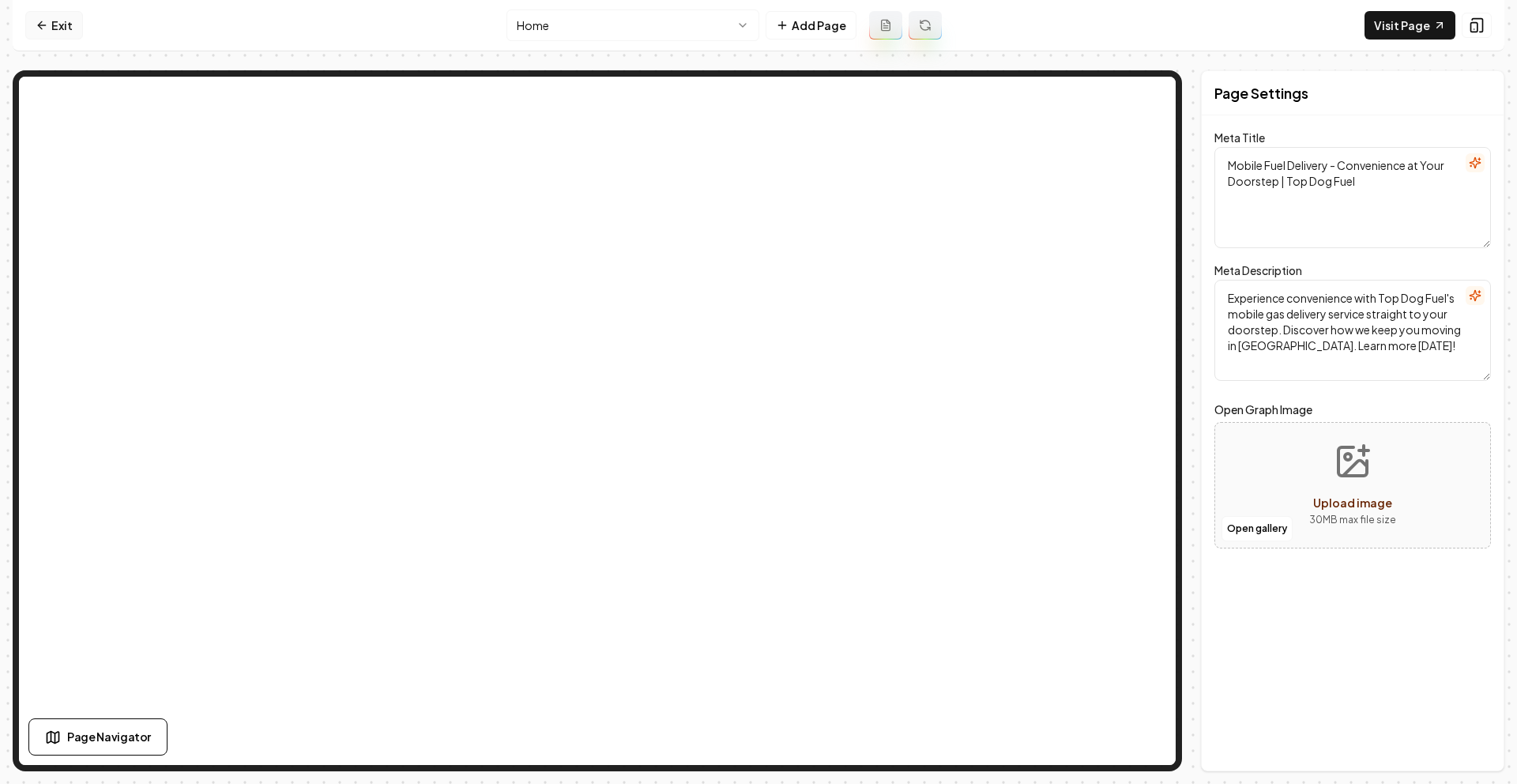
click at [66, 25] on link "Exit" at bounding box center [54, 25] width 58 height 29
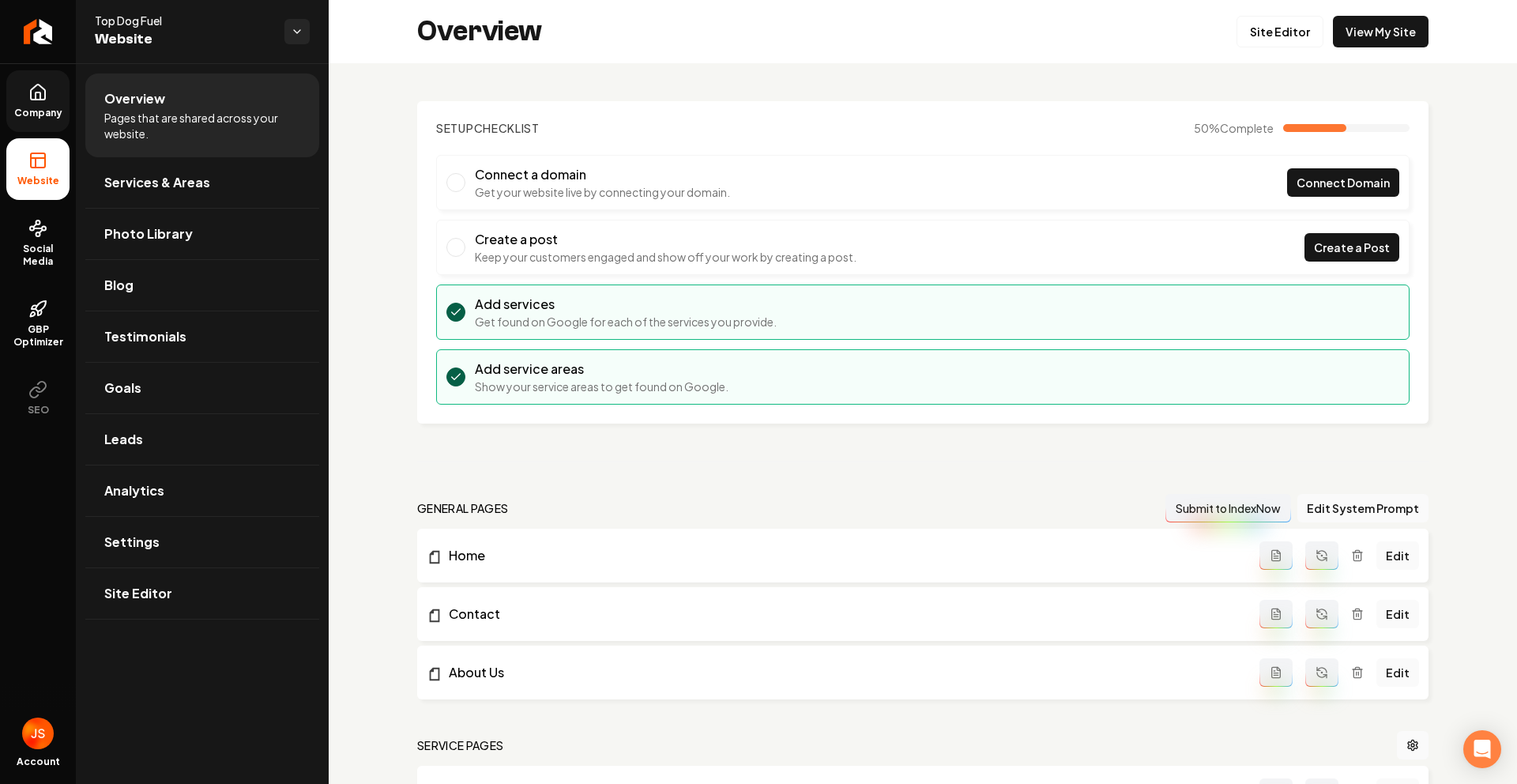
click at [38, 125] on link "Company" at bounding box center [38, 101] width 63 height 61
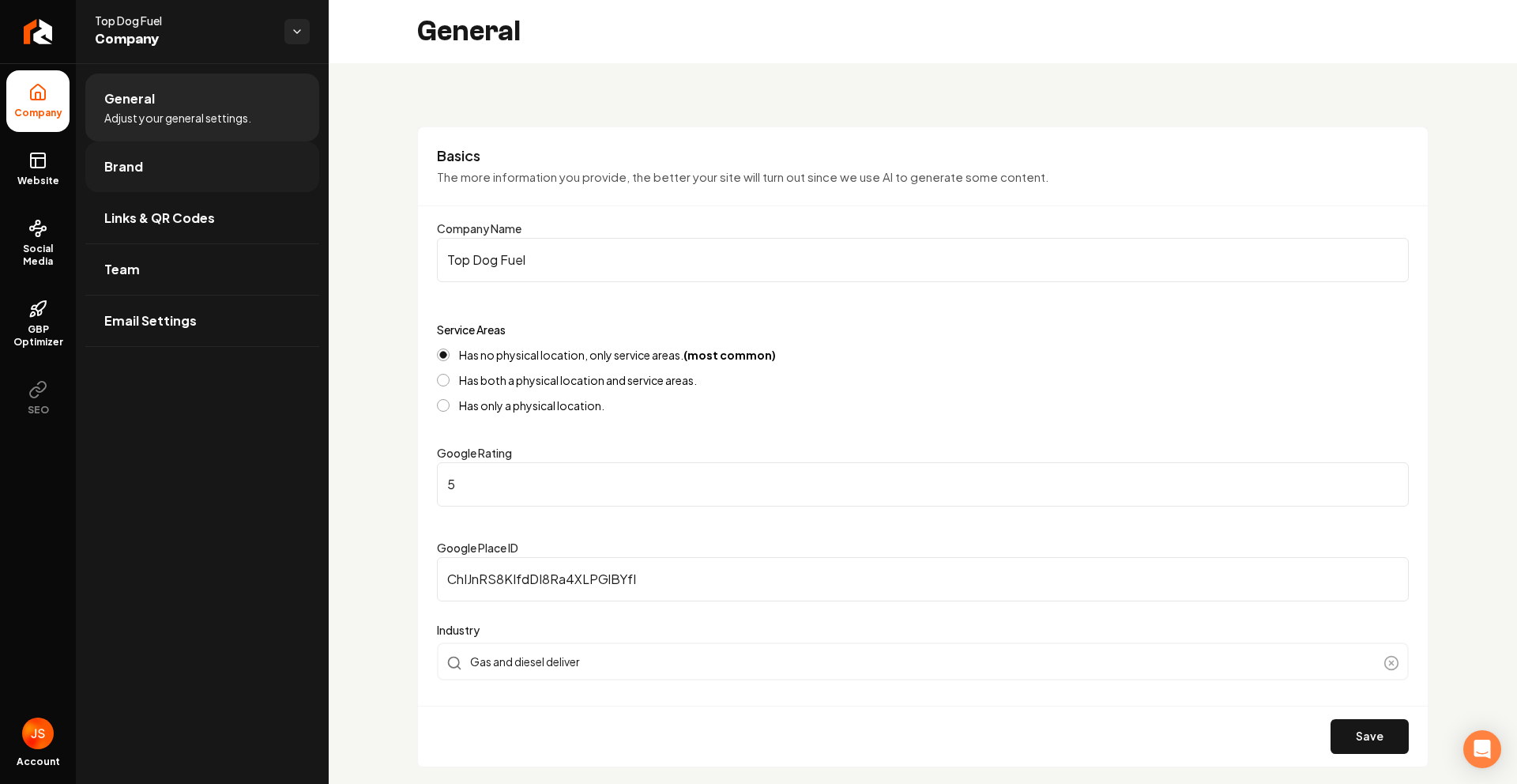
click at [104, 176] on span "Brand" at bounding box center [123, 167] width 38 height 19
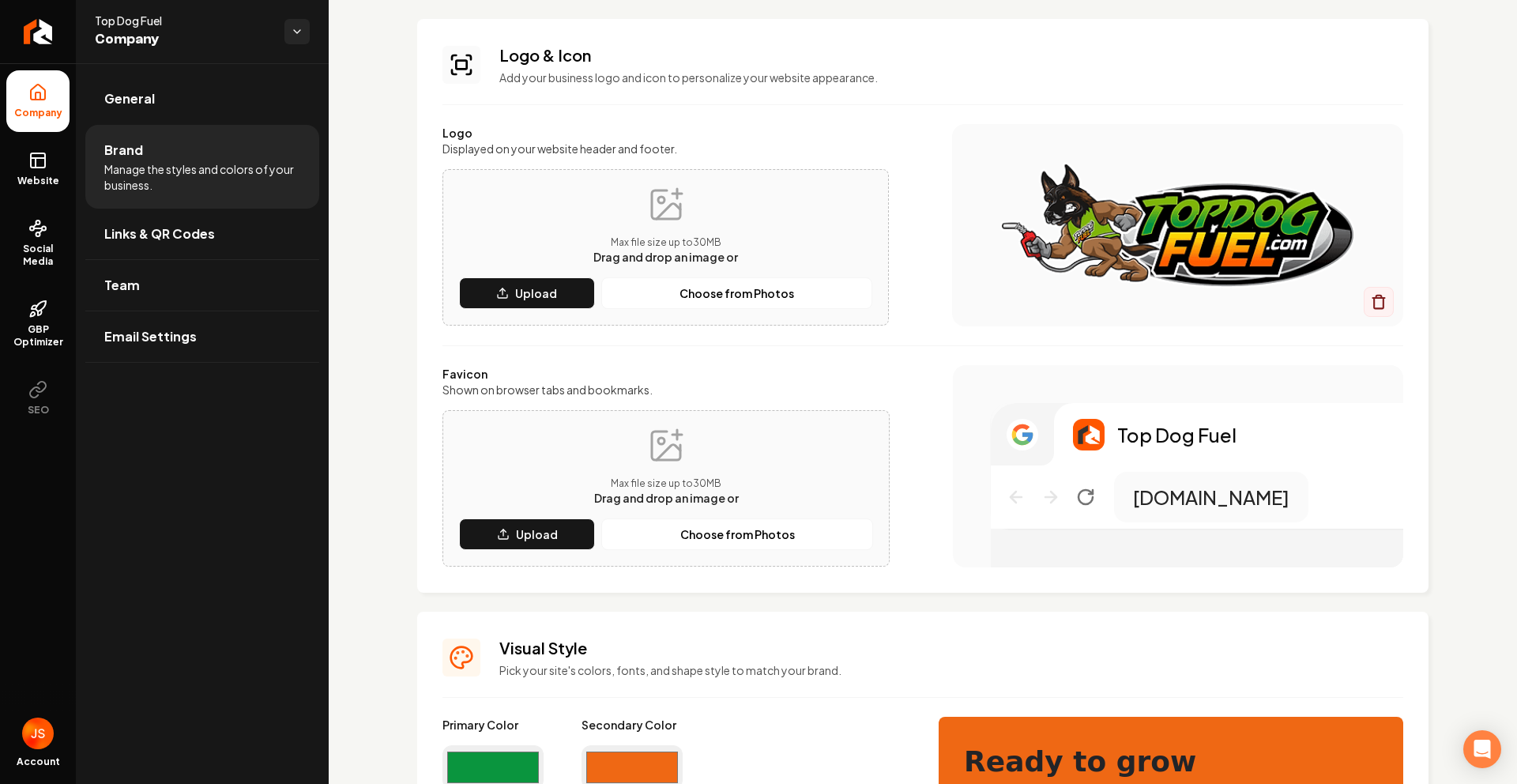
scroll to position [326, 0]
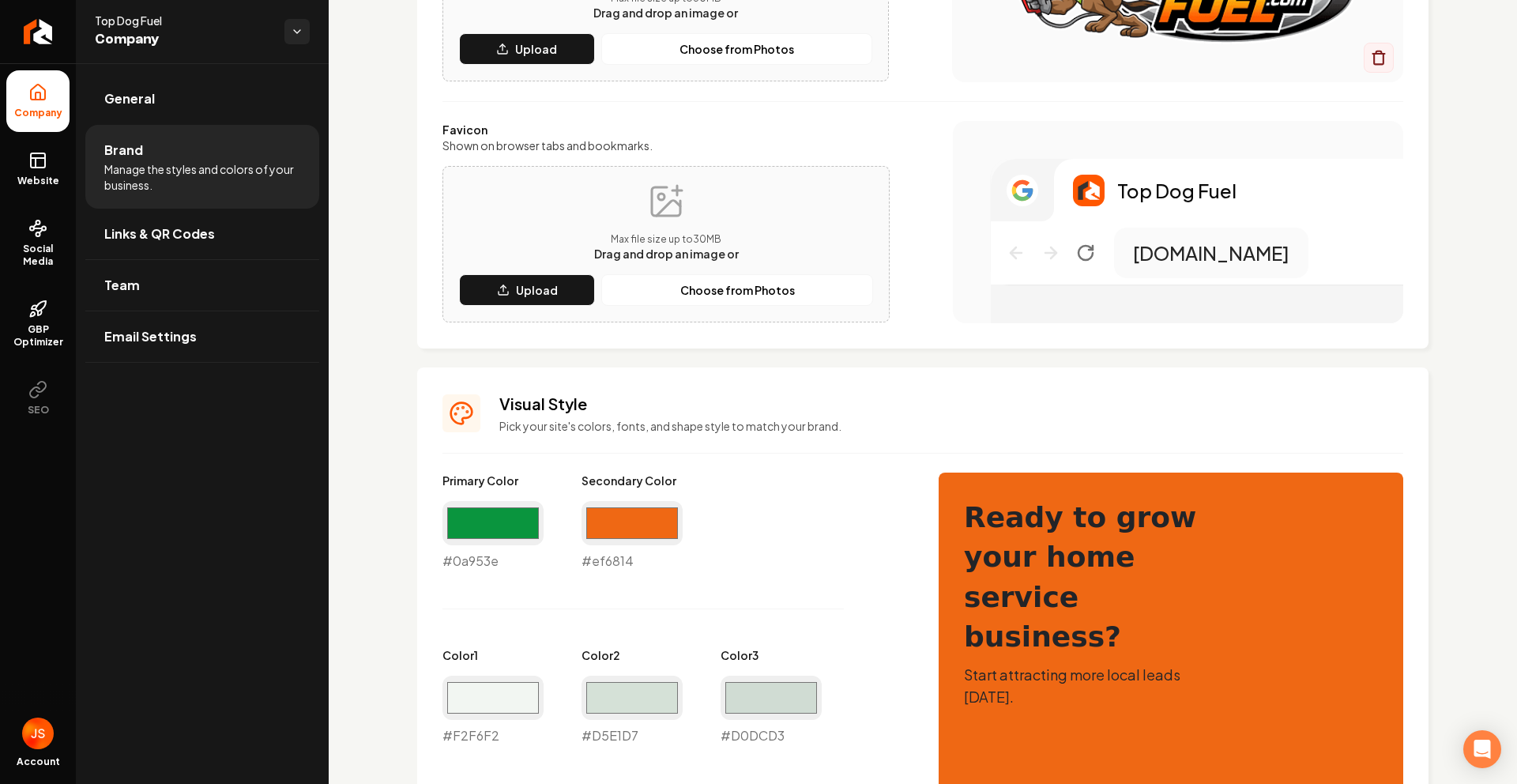
click at [625, 557] on div "#ef6814 #ef6814" at bounding box center [632, 536] width 101 height 70
copy div "#ef6814"
click at [30, 181] on span "Website" at bounding box center [38, 181] width 54 height 12
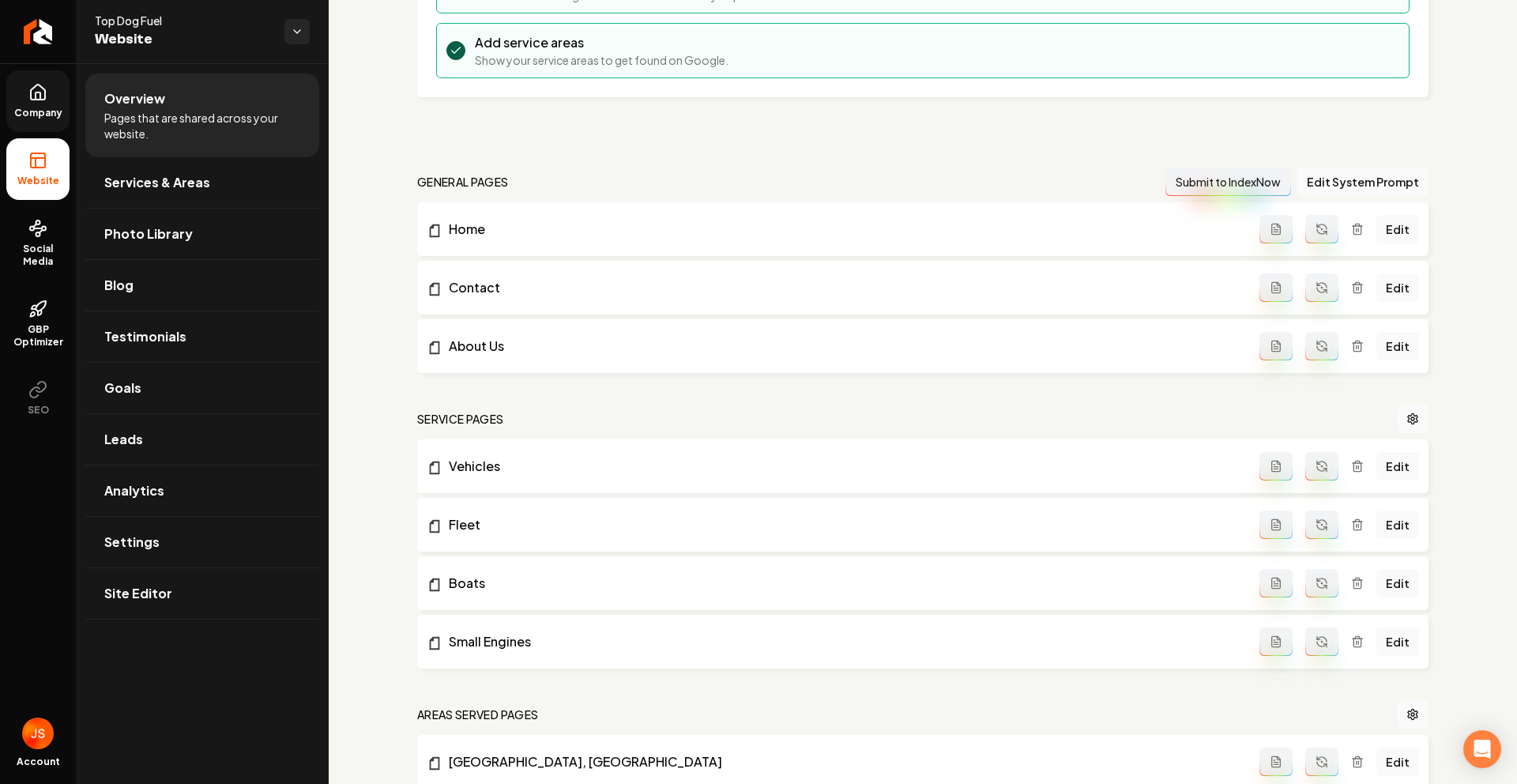
click at [44, 135] on ul "Company Website Social Media GBP Optimizer SEO" at bounding box center [38, 249] width 76 height 372
click at [201, 552] on link "Settings" at bounding box center [203, 542] width 234 height 51
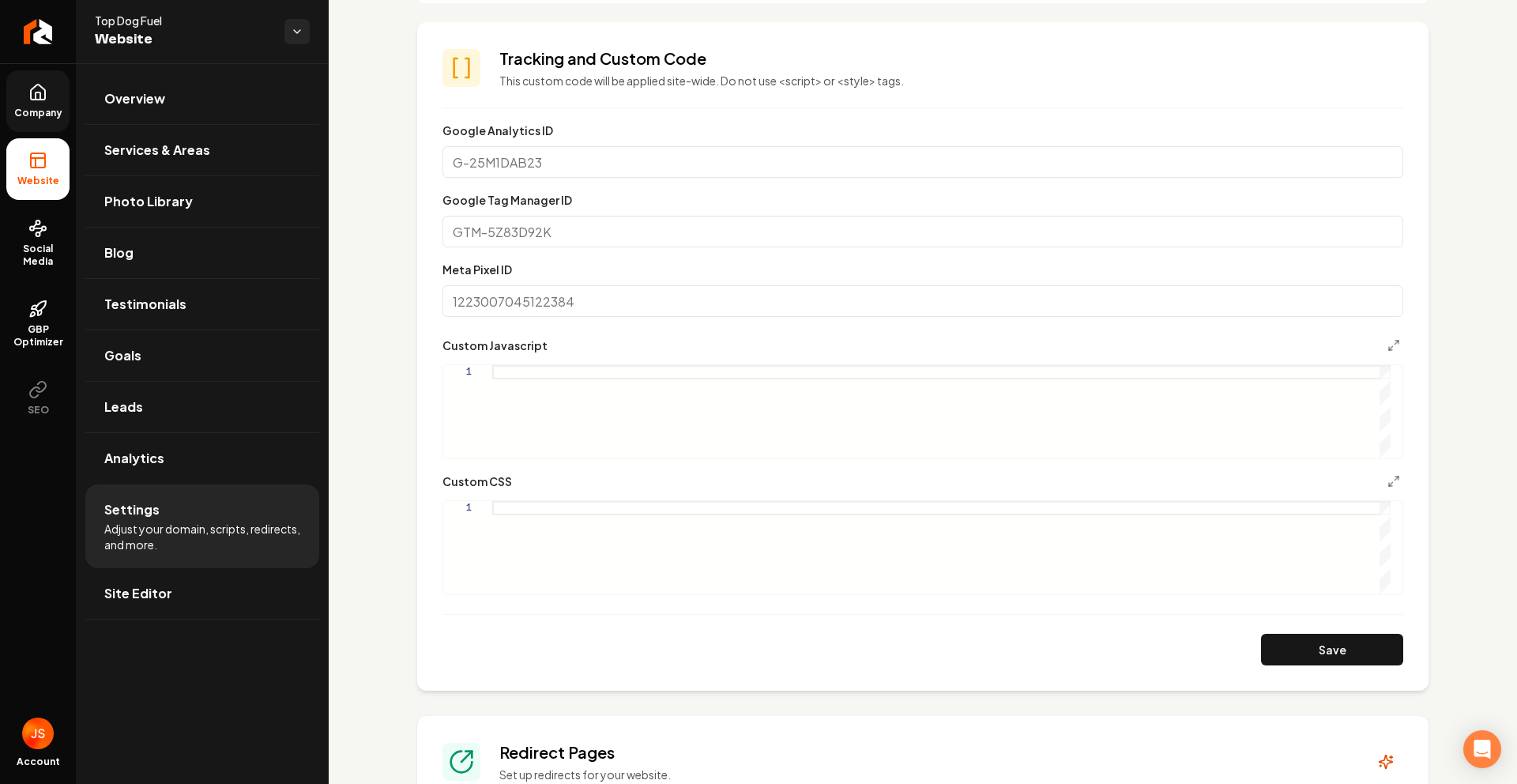
scroll to position [446, 0]
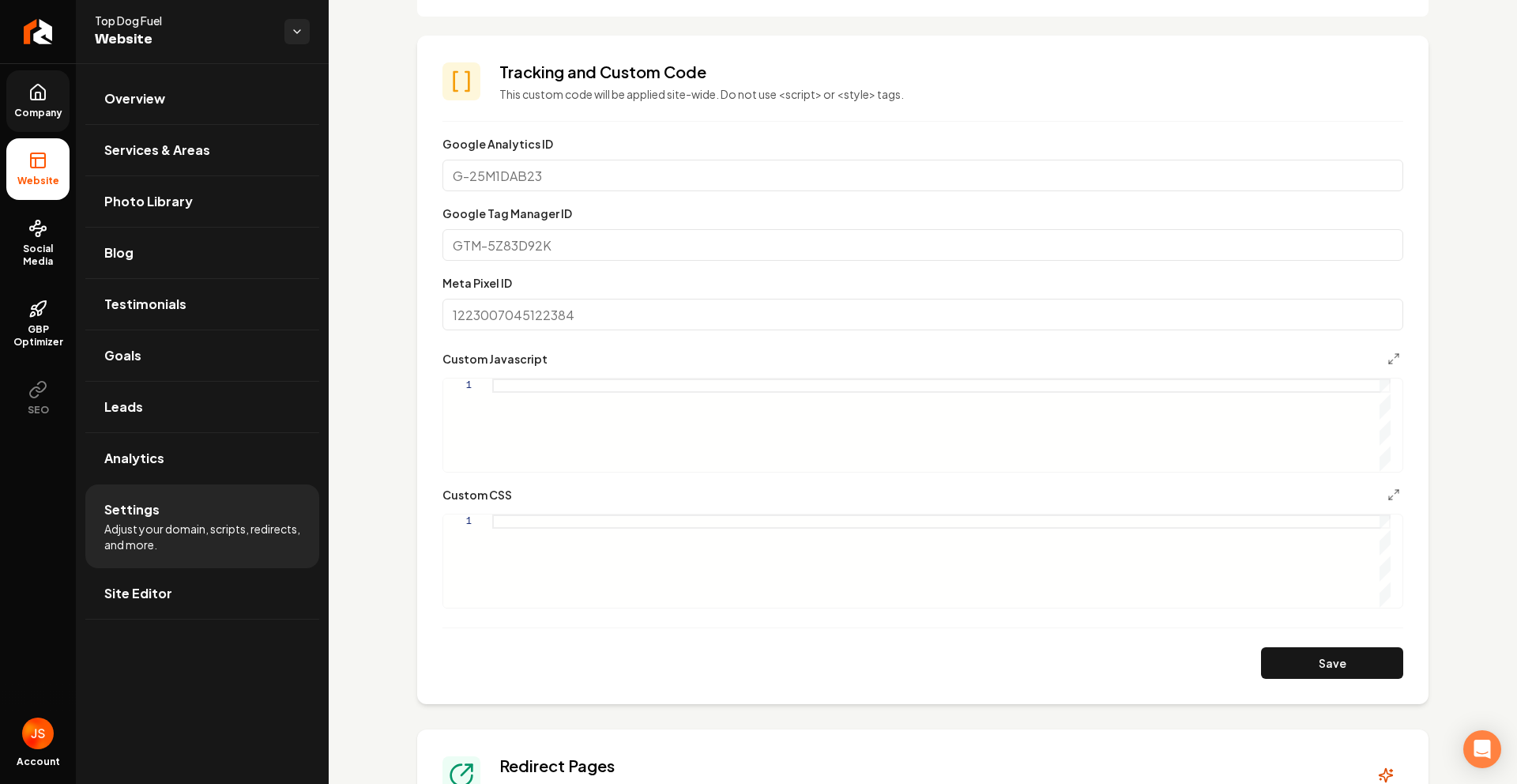
click at [535, 522] on div "Main content area" at bounding box center [942, 560] width 899 height 94
type textarea "**********"
click at [1286, 644] on form "**********" at bounding box center [922, 406] width 961 height 545
click at [1293, 662] on button "Save" at bounding box center [1332, 663] width 143 height 31
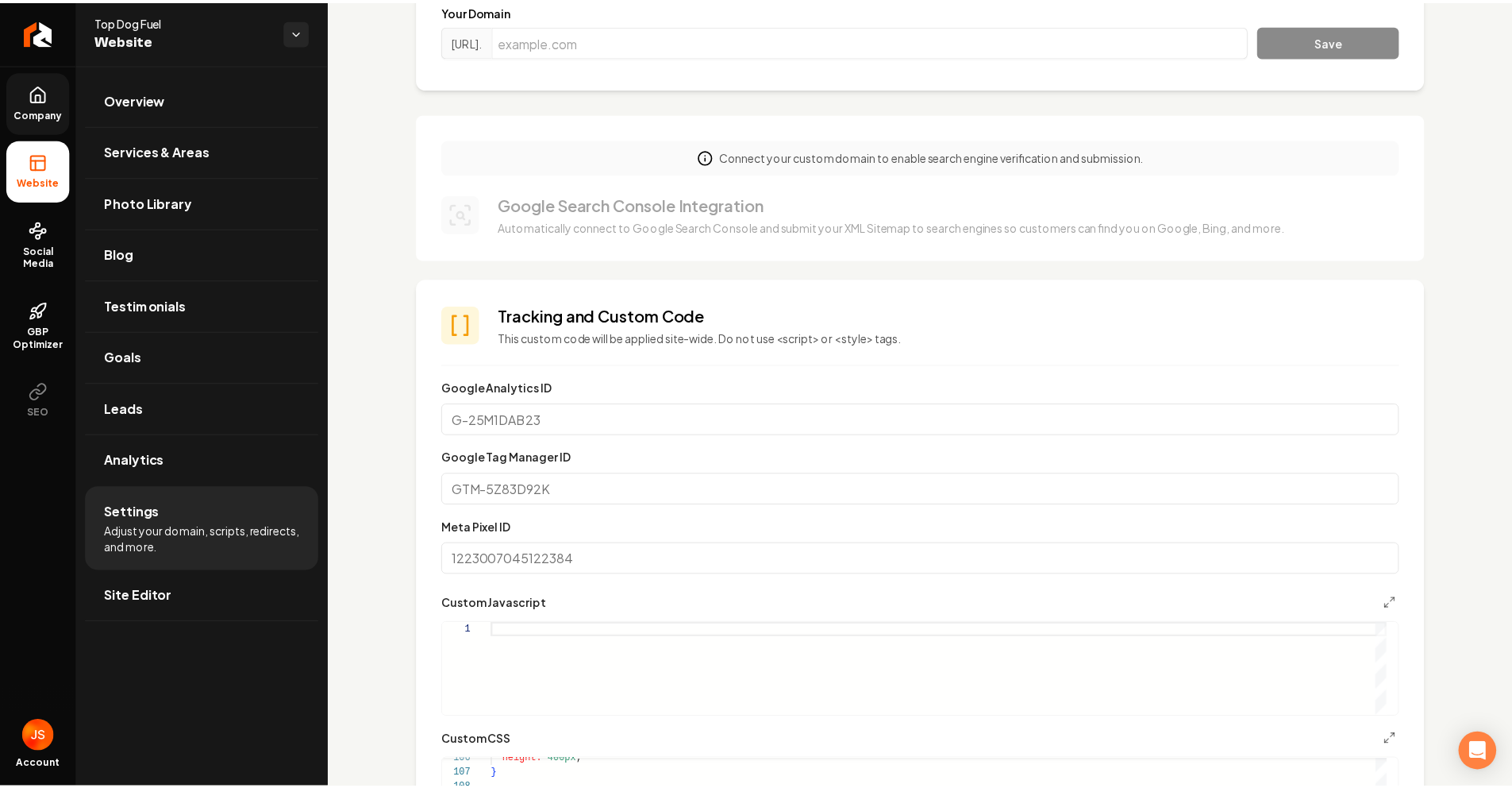
scroll to position [0, 0]
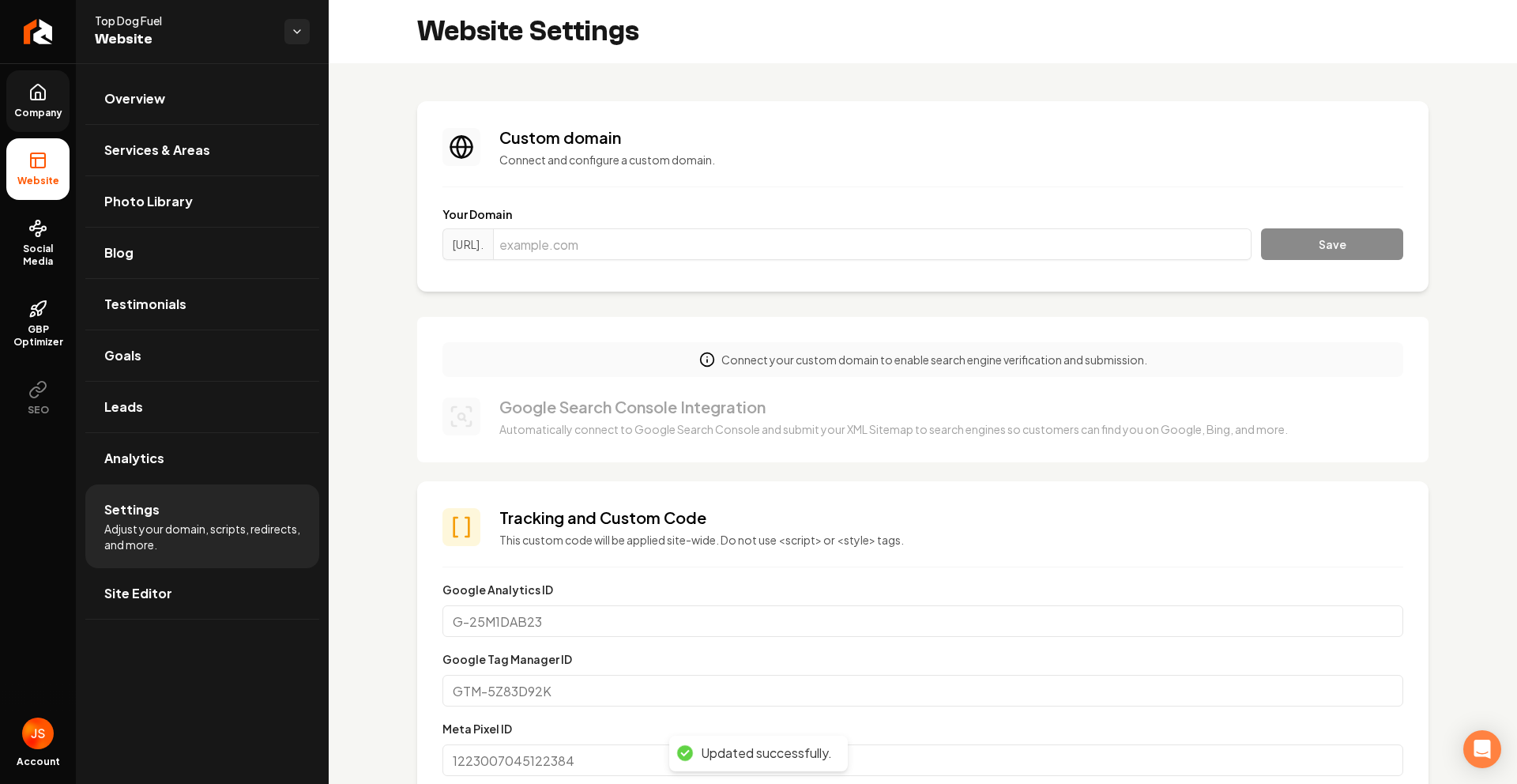
click at [53, 127] on link "Company" at bounding box center [38, 101] width 63 height 61
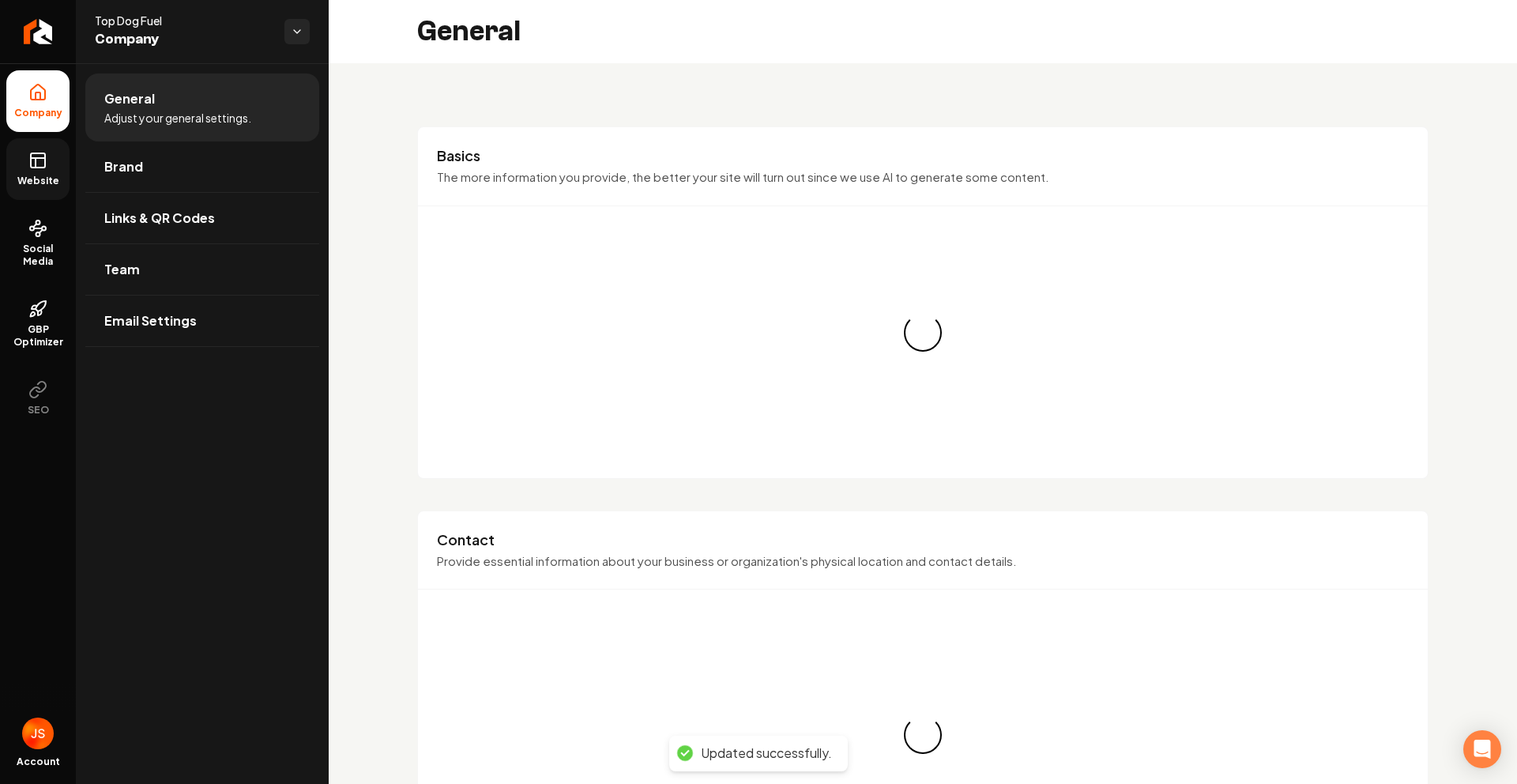
click at [50, 147] on link "Website" at bounding box center [38, 169] width 63 height 61
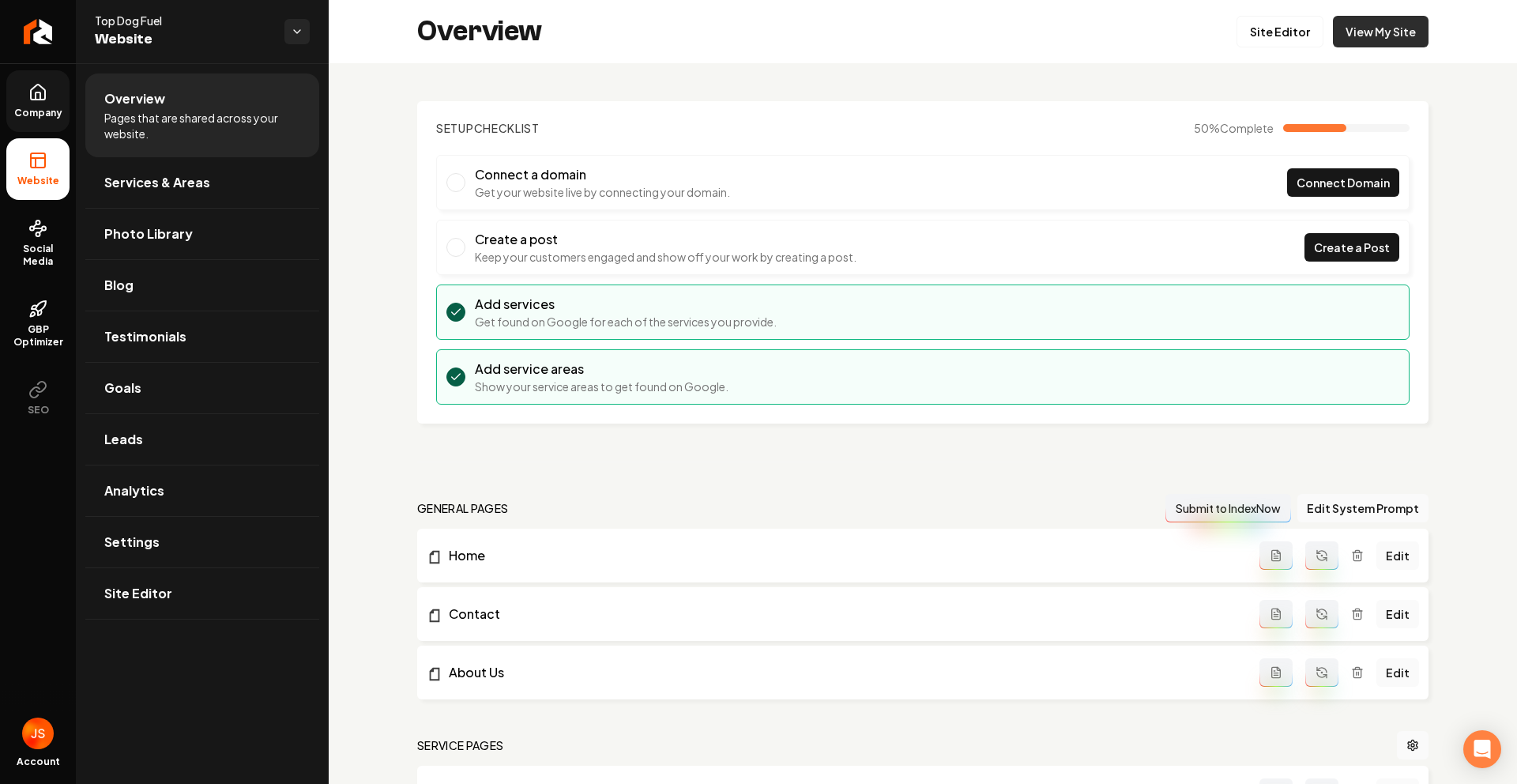
click at [1353, 23] on link "View My Site" at bounding box center [1381, 31] width 95 height 31
click at [1282, 35] on link "Site Editor" at bounding box center [1279, 31] width 87 height 31
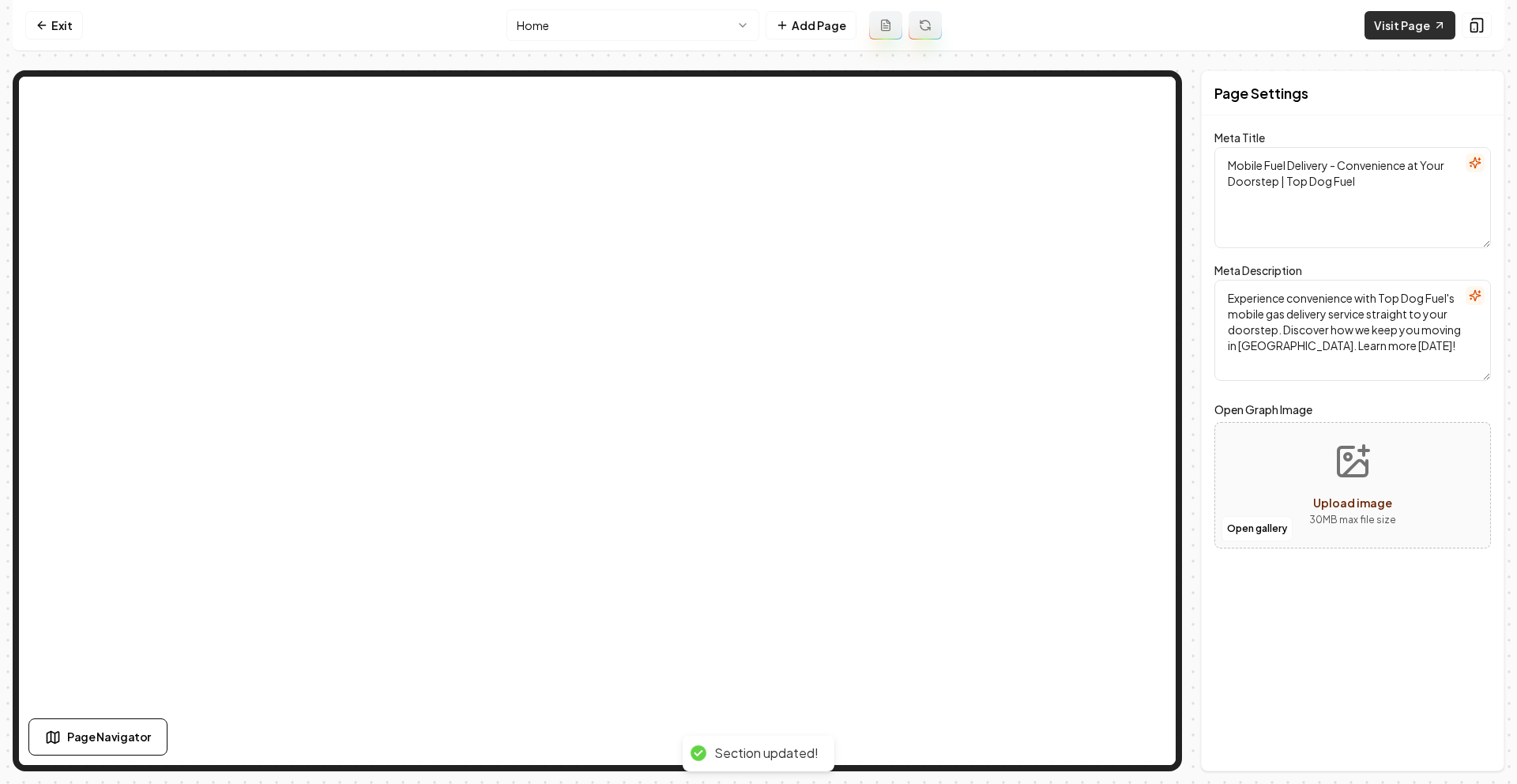
click at [1398, 31] on link "Visit Page" at bounding box center [1410, 25] width 91 height 29
click at [1395, 37] on link "Visit Page" at bounding box center [1410, 25] width 91 height 29
click at [1386, 21] on link "Visit Page" at bounding box center [1410, 25] width 91 height 29
click at [1388, 20] on link "Visit Page" at bounding box center [1410, 25] width 91 height 29
click at [1388, 20] on link "Visit Page" at bounding box center [1410, 25] width 91 height 29
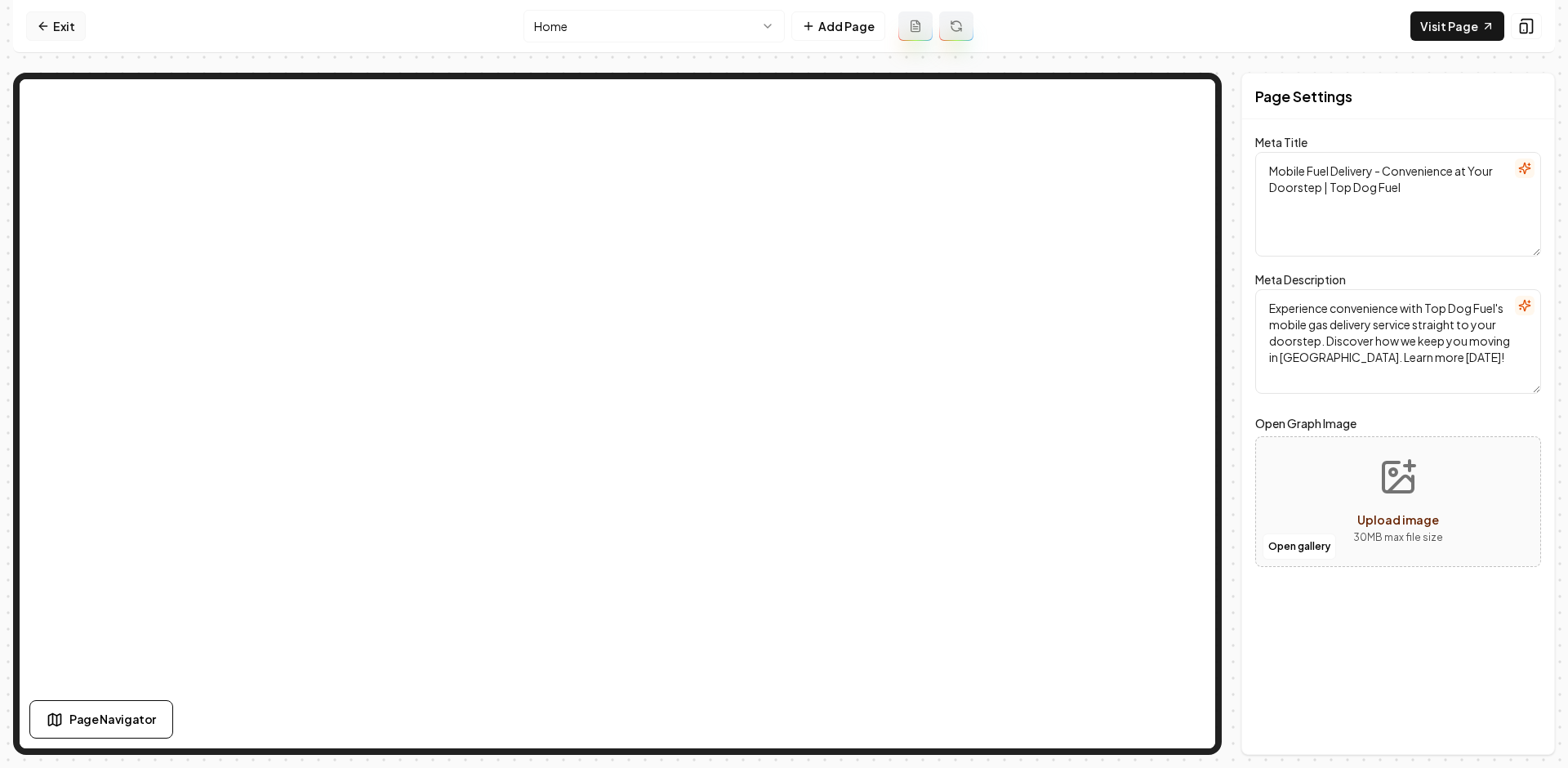
click at [70, 18] on link "Exit" at bounding box center [56, 26] width 60 height 30
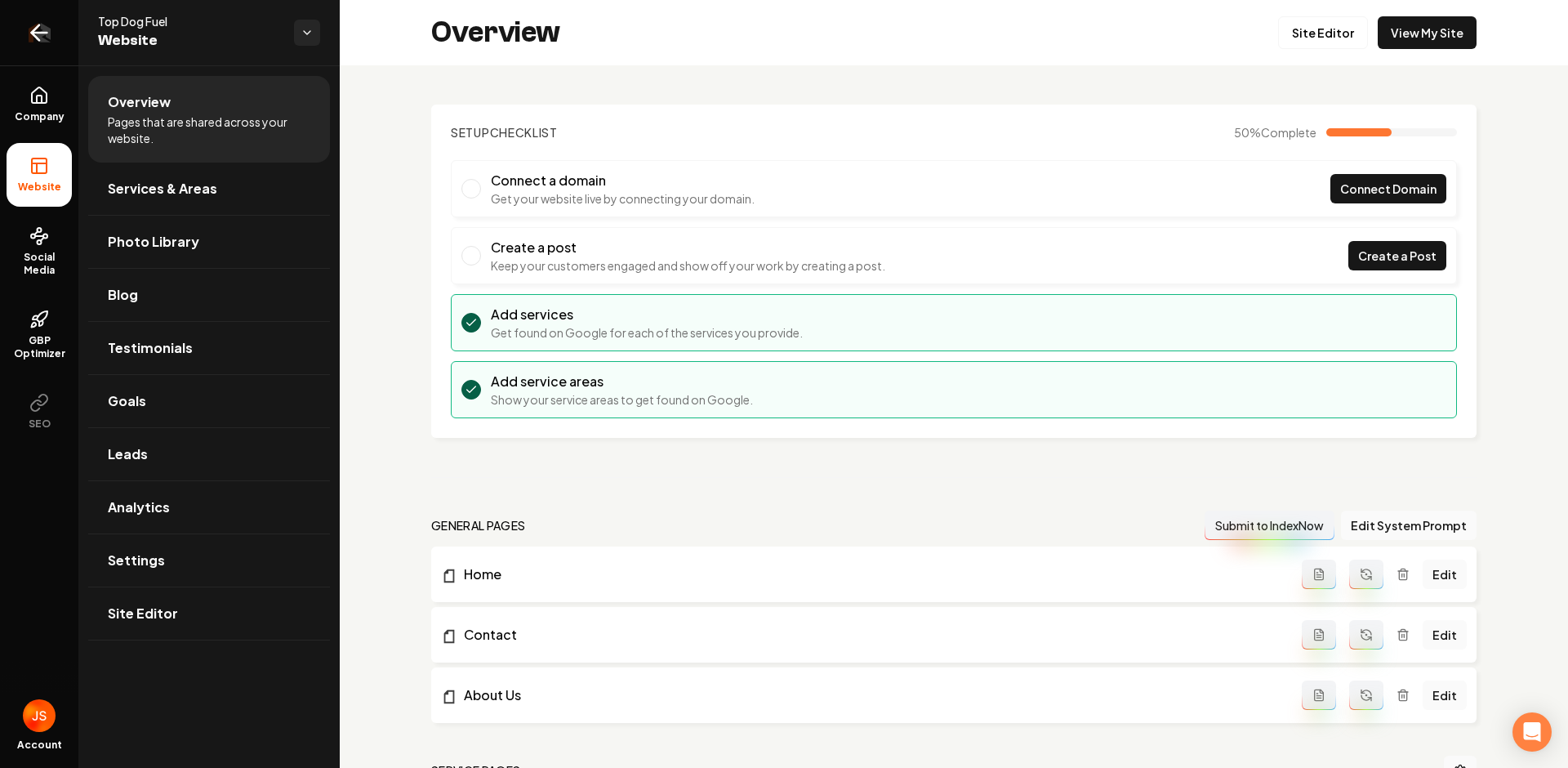
click at [38, 38] on icon "Return to dashboard" at bounding box center [39, 33] width 26 height 26
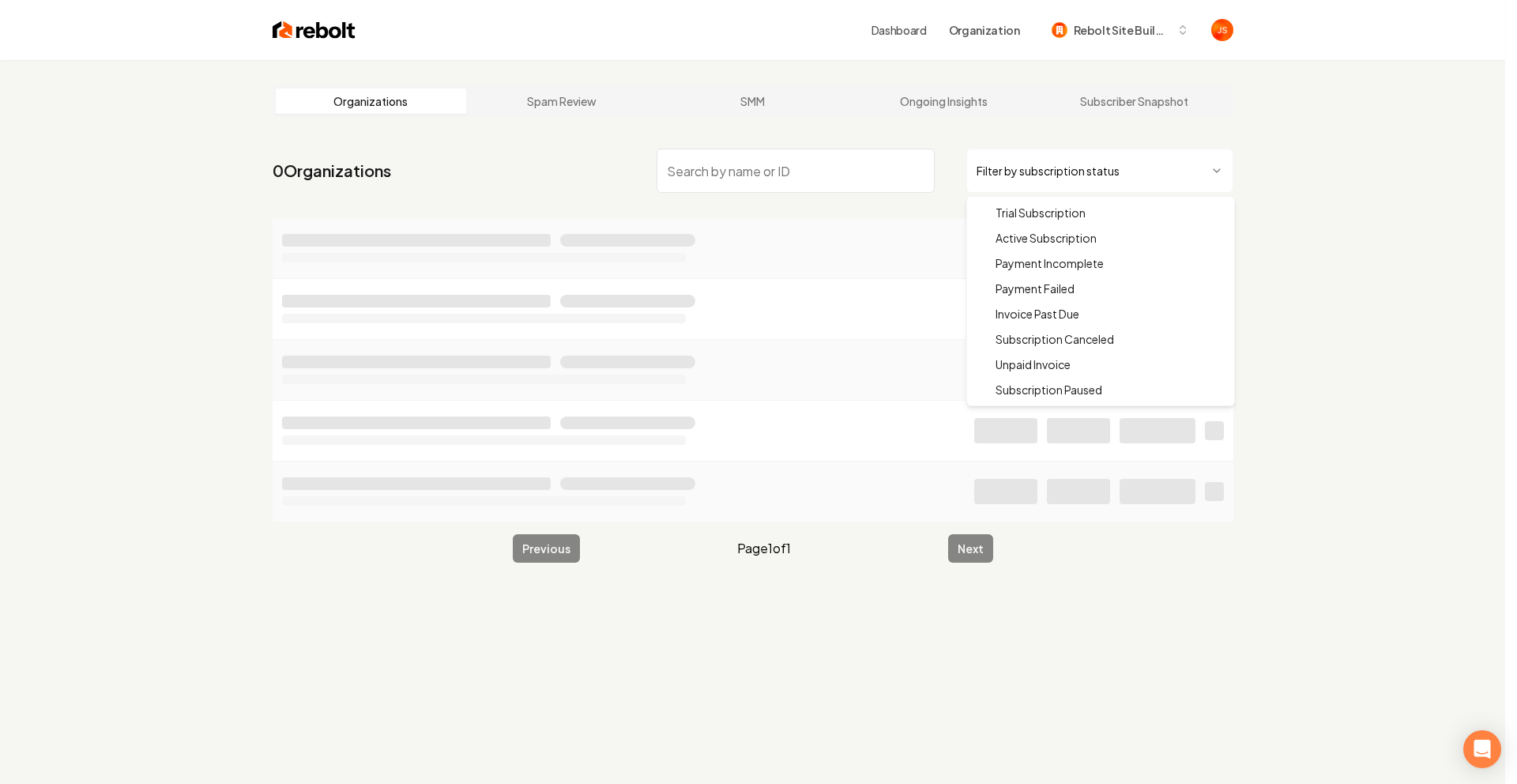
click at [1054, 175] on html "Dashboard Organization Rebolt Site Builder Organizations Spam Review SMM Ongoin…" at bounding box center [758, 392] width 1517 height 784
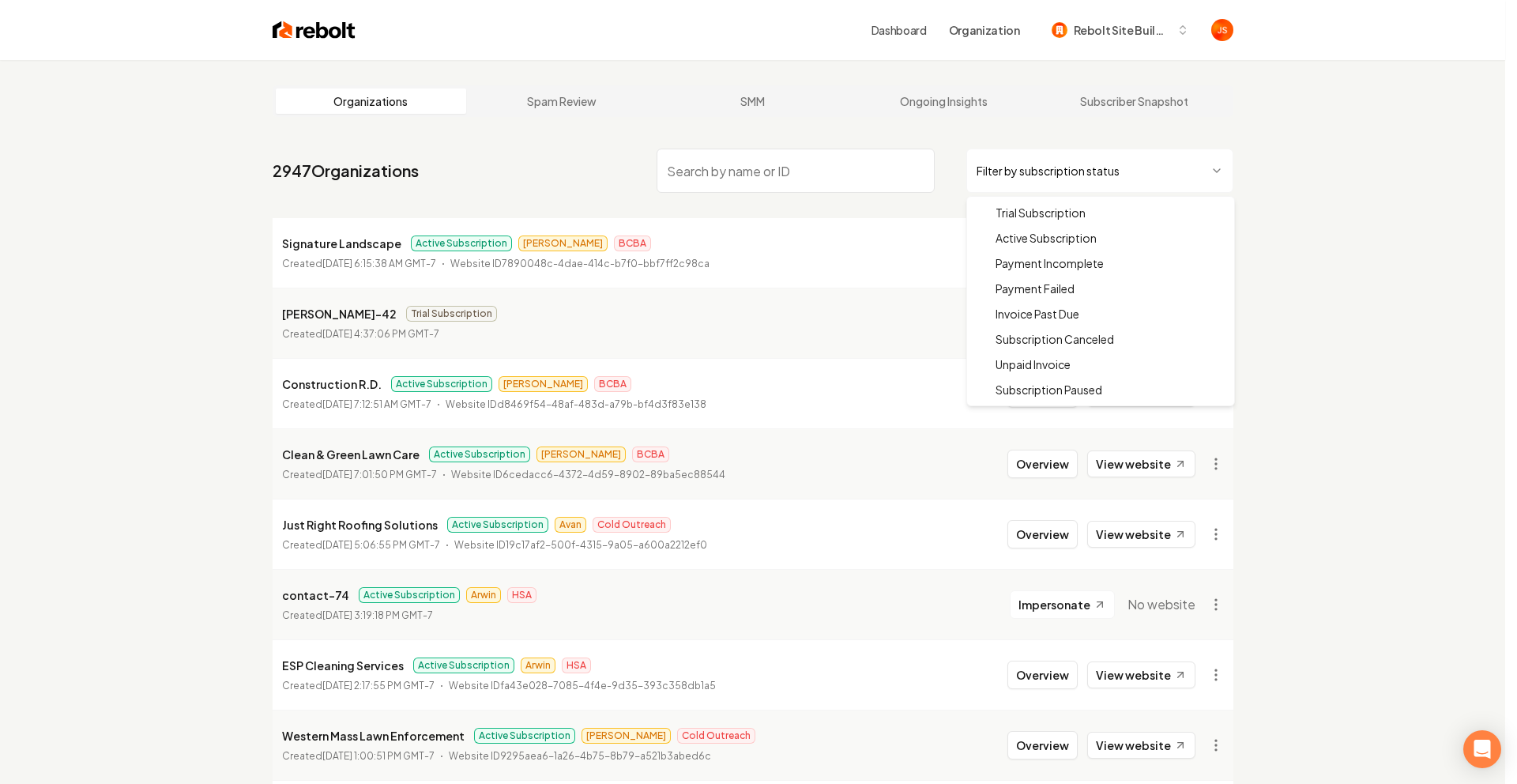
drag, startPoint x: 1027, startPoint y: 233, endPoint x: 776, endPoint y: 145, distance: 266.0
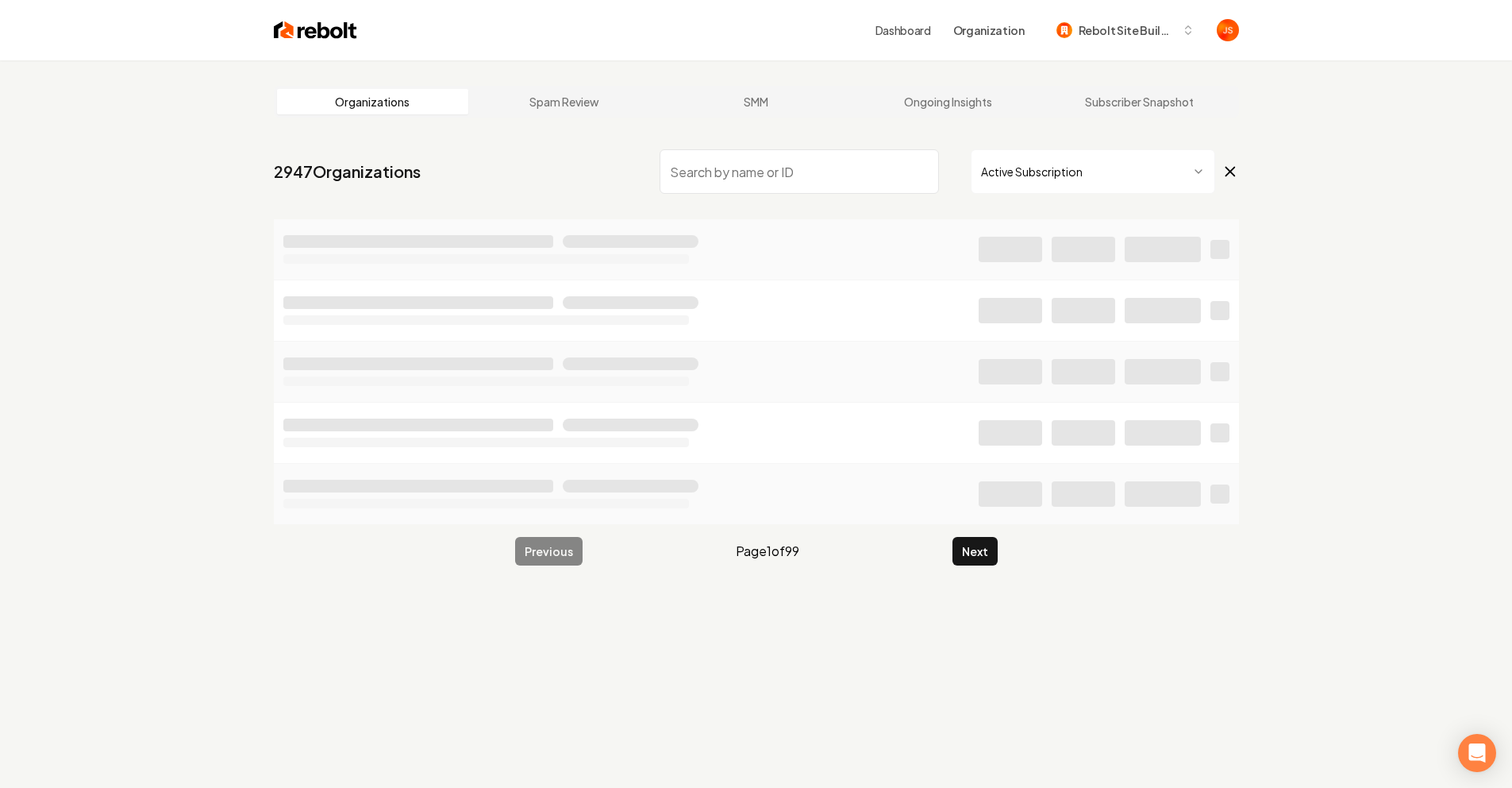
click at [770, 144] on nav "2947 Organizations Active Subscription" at bounding box center [756, 178] width 965 height 70
click at [767, 157] on input "search" at bounding box center [799, 171] width 279 height 45
